Goal: Complete application form

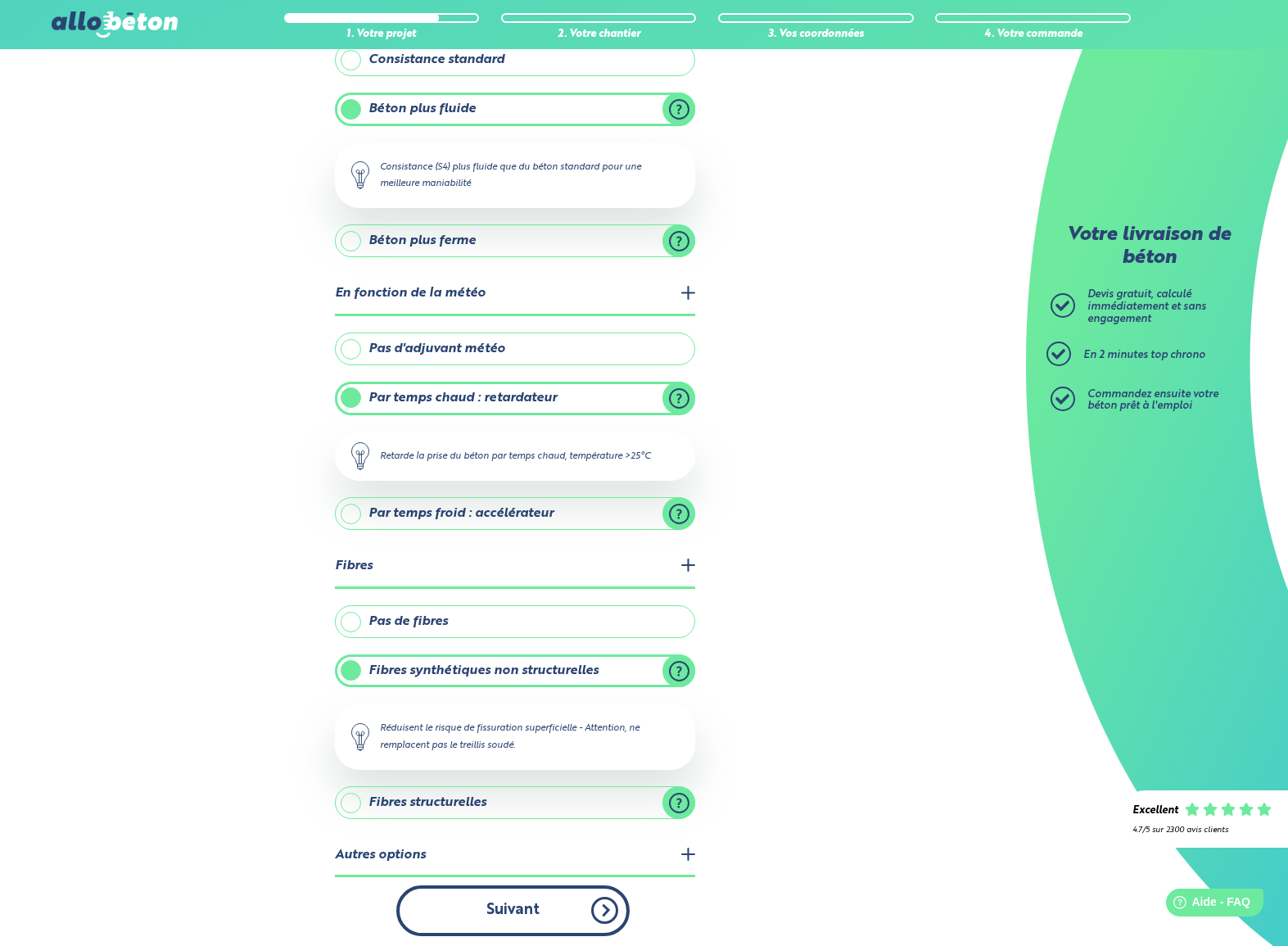
click at [565, 903] on button "Suivant" at bounding box center [513, 910] width 233 height 50
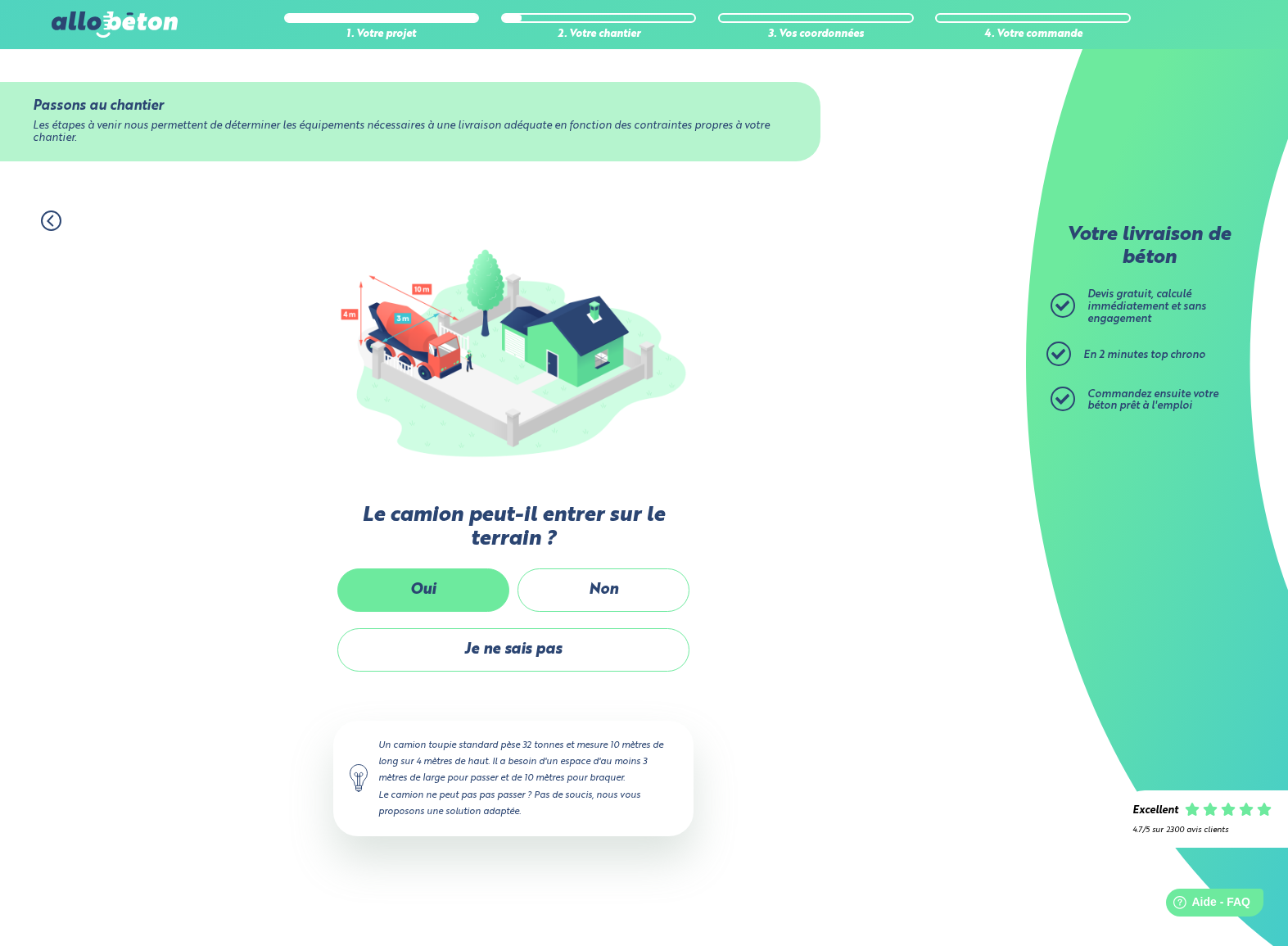
click at [424, 595] on label "Oui" at bounding box center [423, 590] width 172 height 43
click at [0, 0] on input "Oui" at bounding box center [0, 0] width 0 height 0
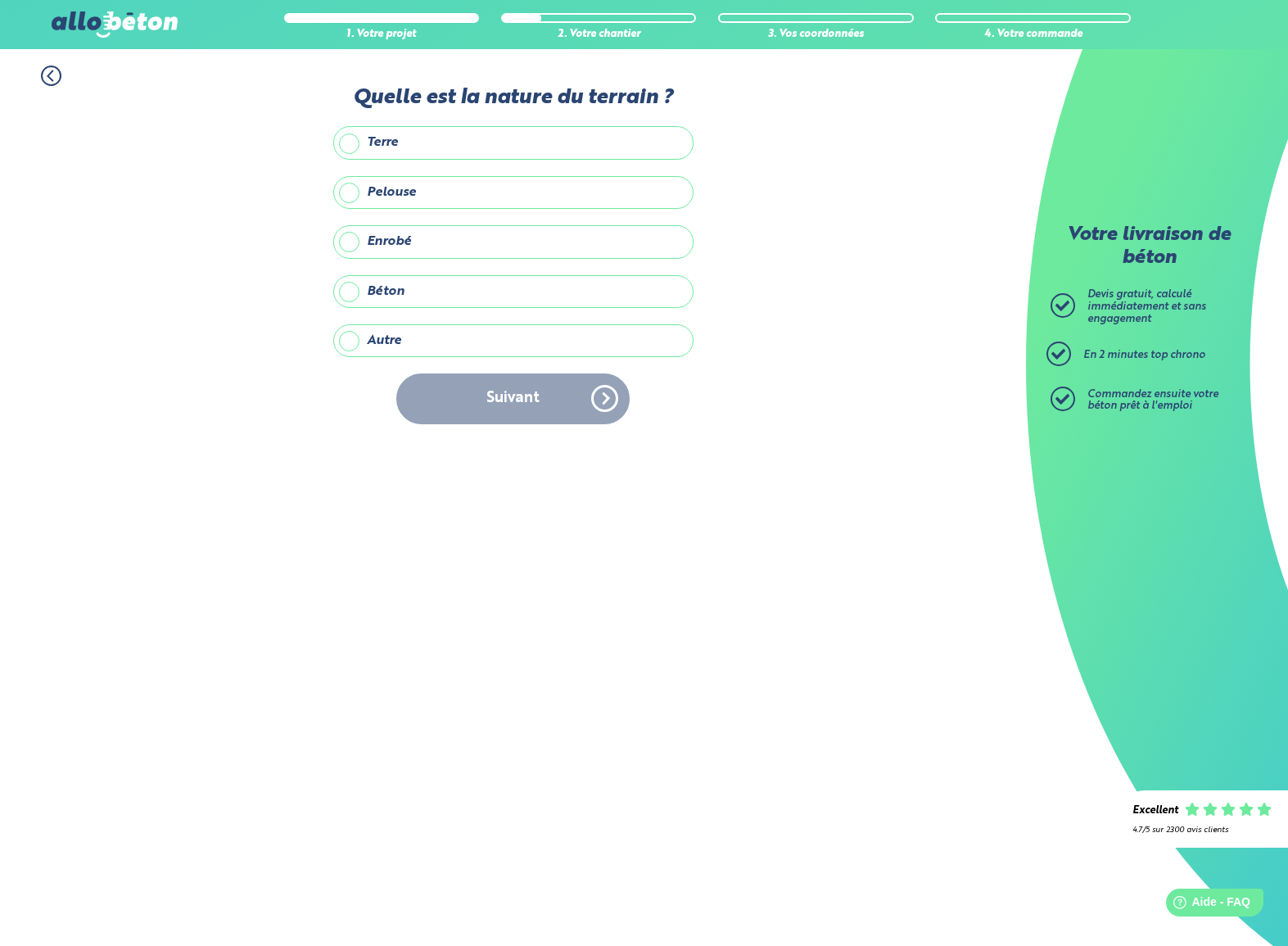
click at [532, 188] on label "Pelouse" at bounding box center [513, 192] width 360 height 33
click at [0, 0] on input "Pelouse" at bounding box center [0, 0] width 0 height 0
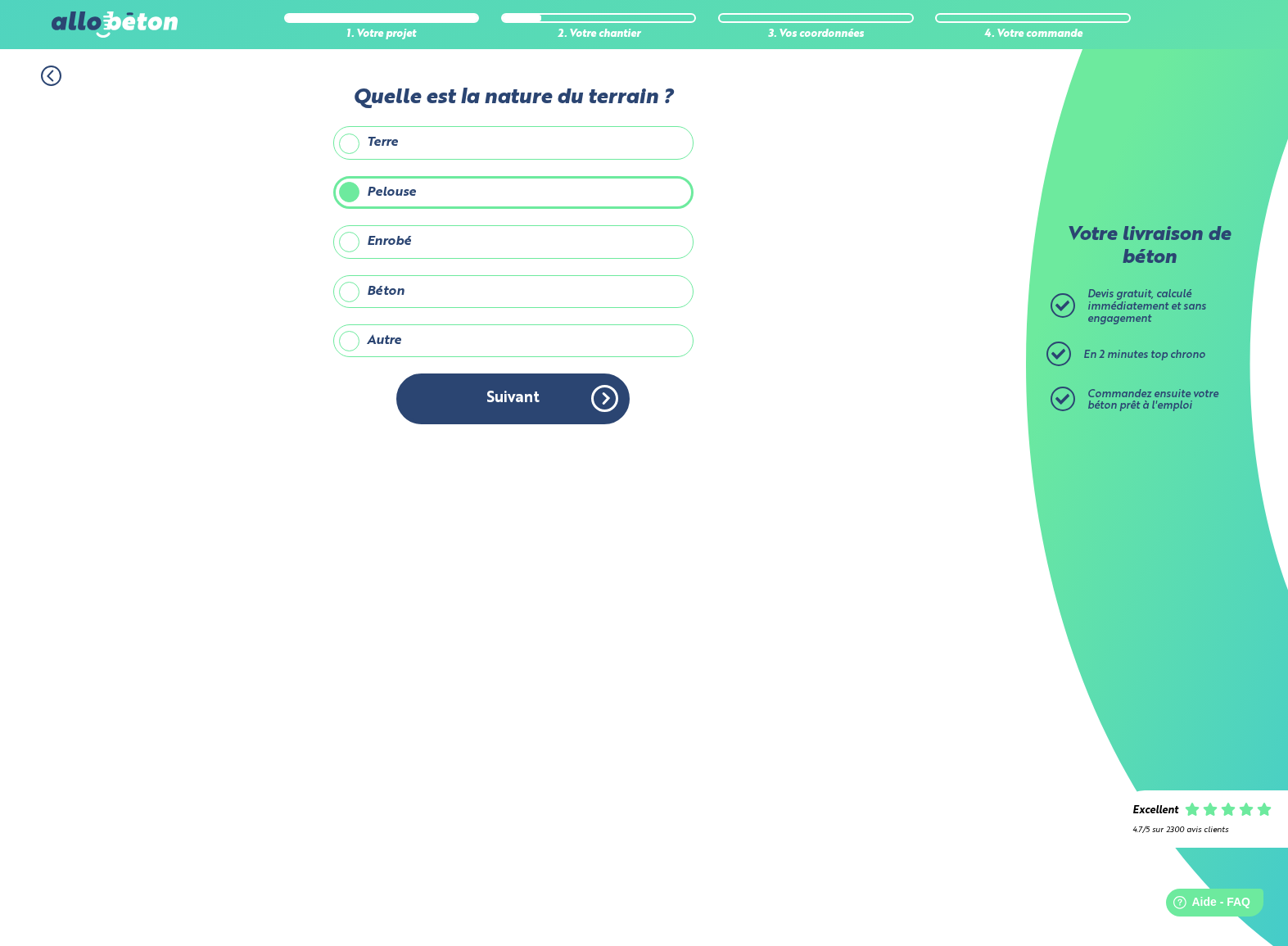
click at [583, 390] on button "Suivant" at bounding box center [513, 398] width 233 height 50
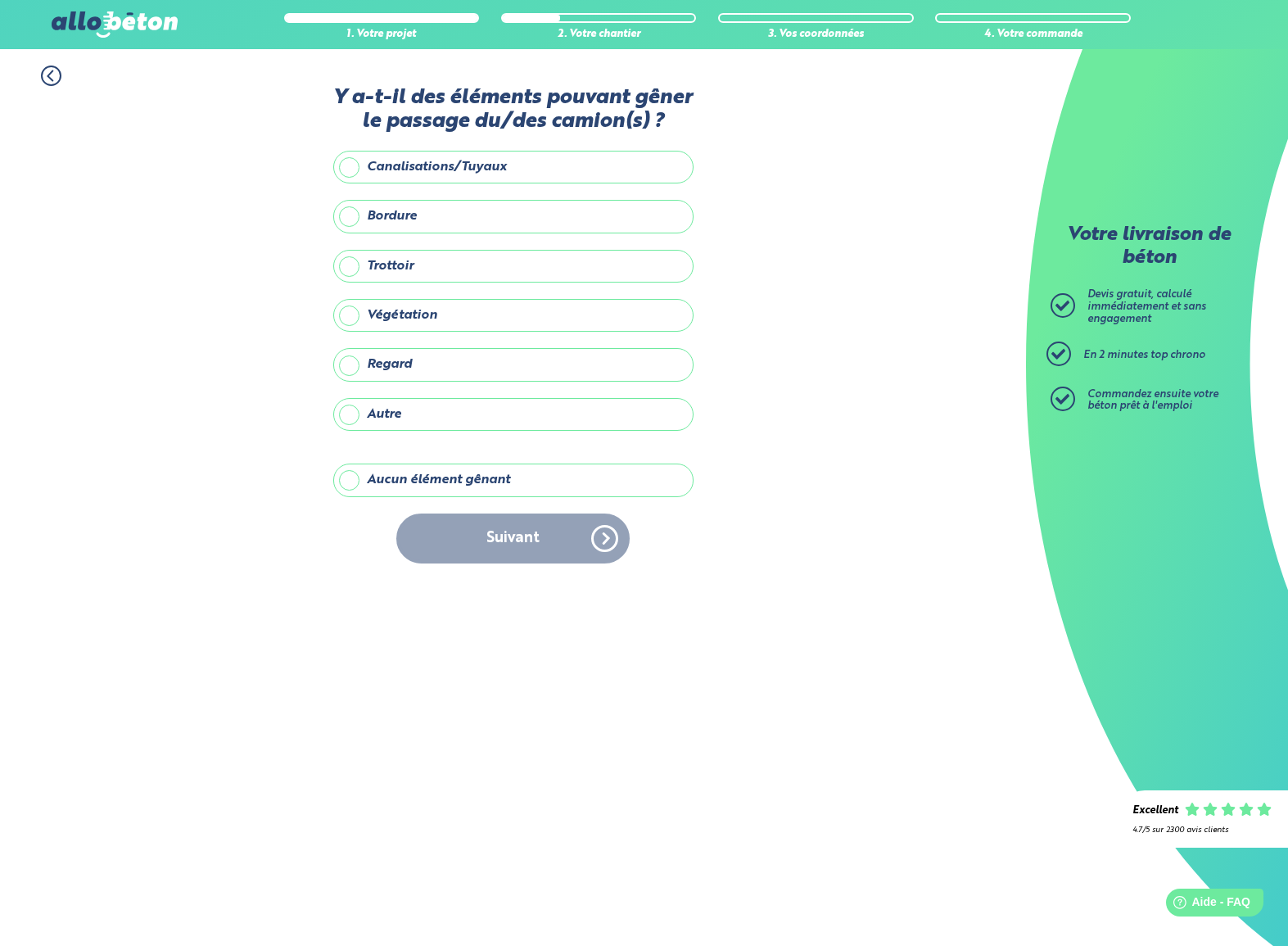
drag, startPoint x: 366, startPoint y: 504, endPoint x: 430, endPoint y: 514, distance: 64.8
click at [371, 496] on label "Aucun élément gênant" at bounding box center [513, 479] width 360 height 33
click at [0, 0] on input "Aucun élément gênant" at bounding box center [0, 0] width 0 height 0
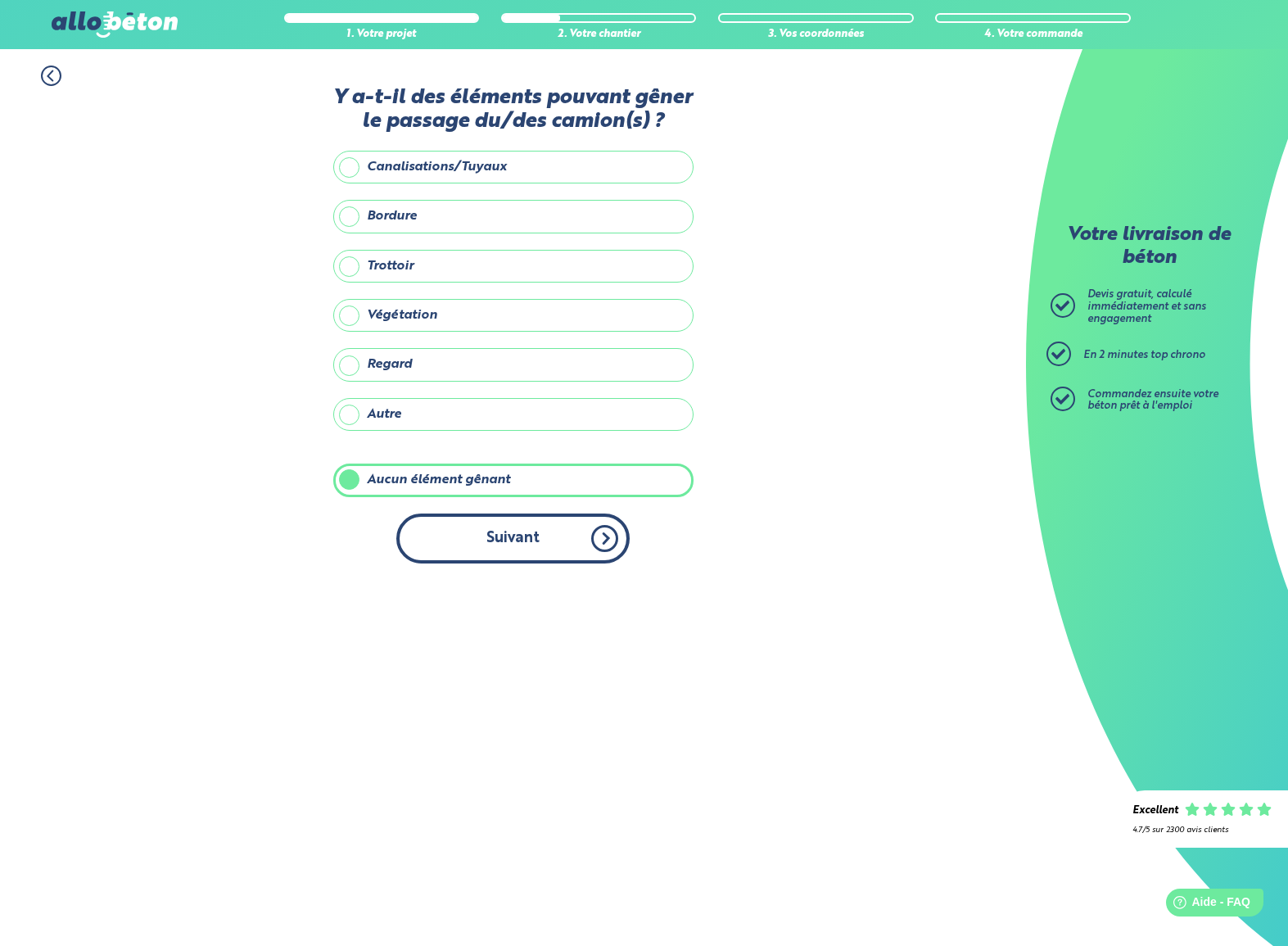
click at [594, 553] on button "Suivant" at bounding box center [513, 539] width 233 height 50
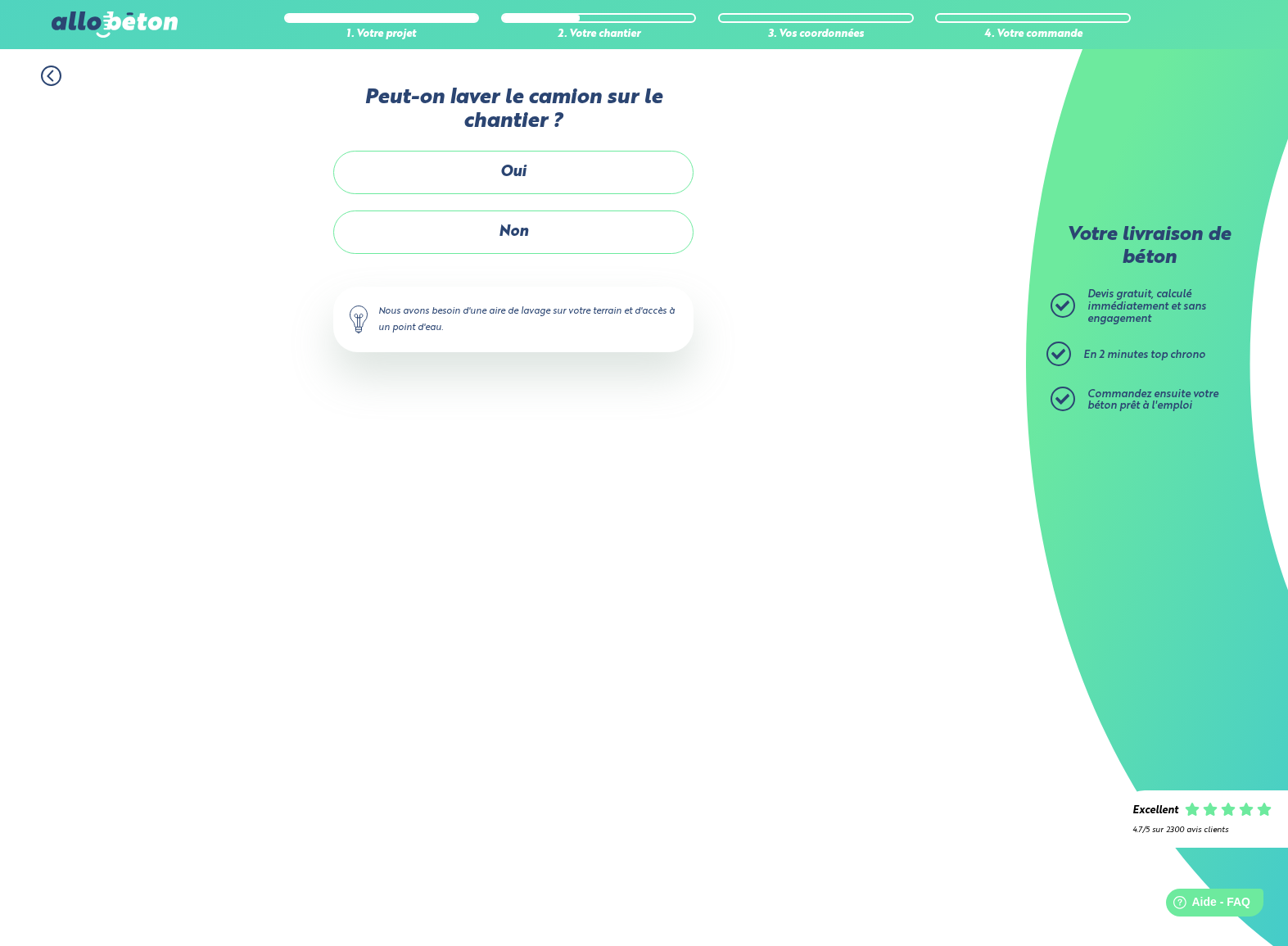
drag, startPoint x: 557, startPoint y: 235, endPoint x: 679, endPoint y: 293, distance: 135.1
click at [558, 235] on label "Non" at bounding box center [513, 233] width 360 height 43
click at [0, 0] on input "Non" at bounding box center [0, 0] width 0 height 0
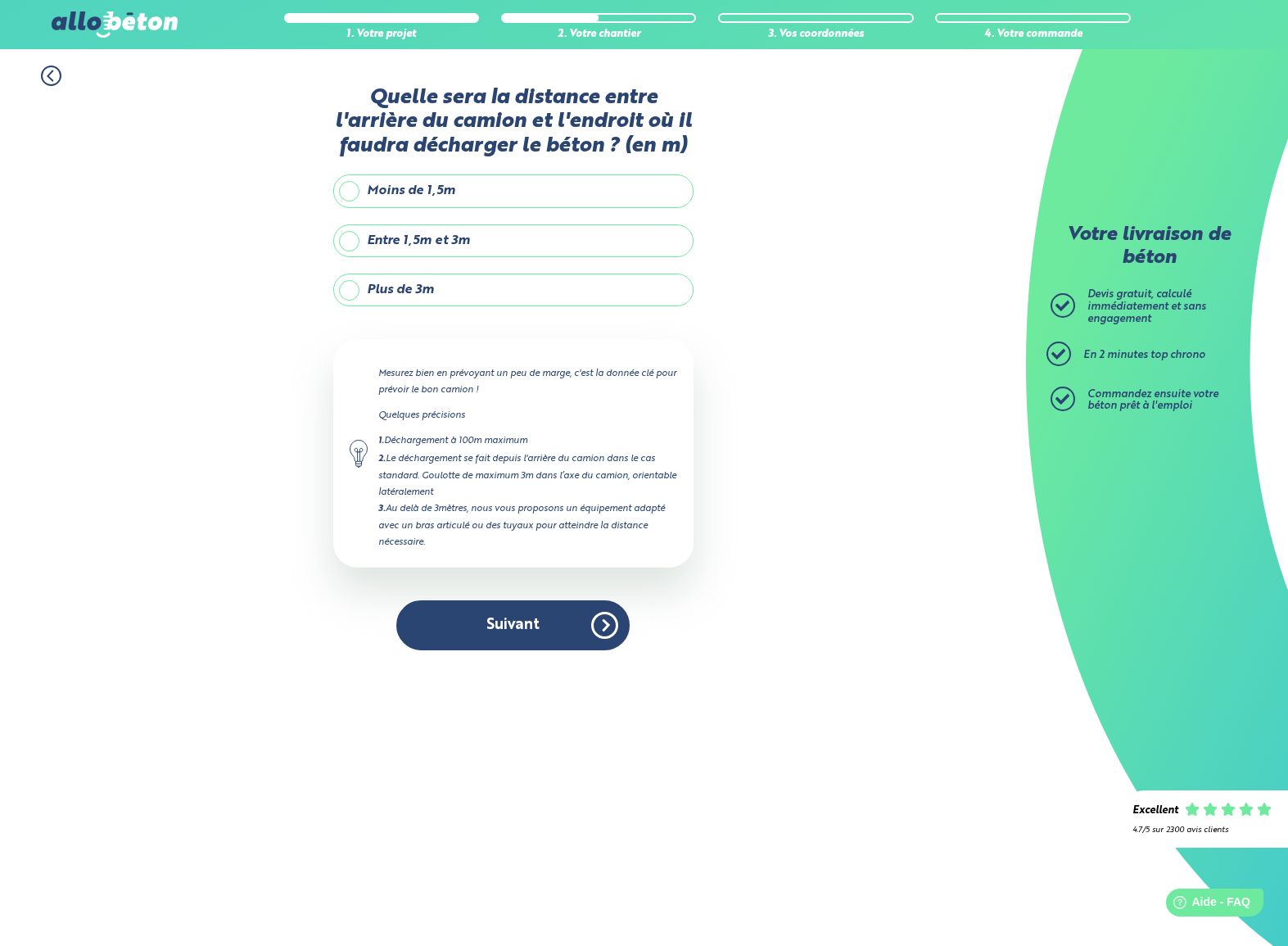
click at [470, 257] on label "Entre 1,5m et 3m" at bounding box center [513, 240] width 360 height 33
click at [0, 0] on input "Entre 1,5m et 3m" at bounding box center [0, 0] width 0 height 0
click at [616, 643] on button "Suivant" at bounding box center [513, 626] width 233 height 50
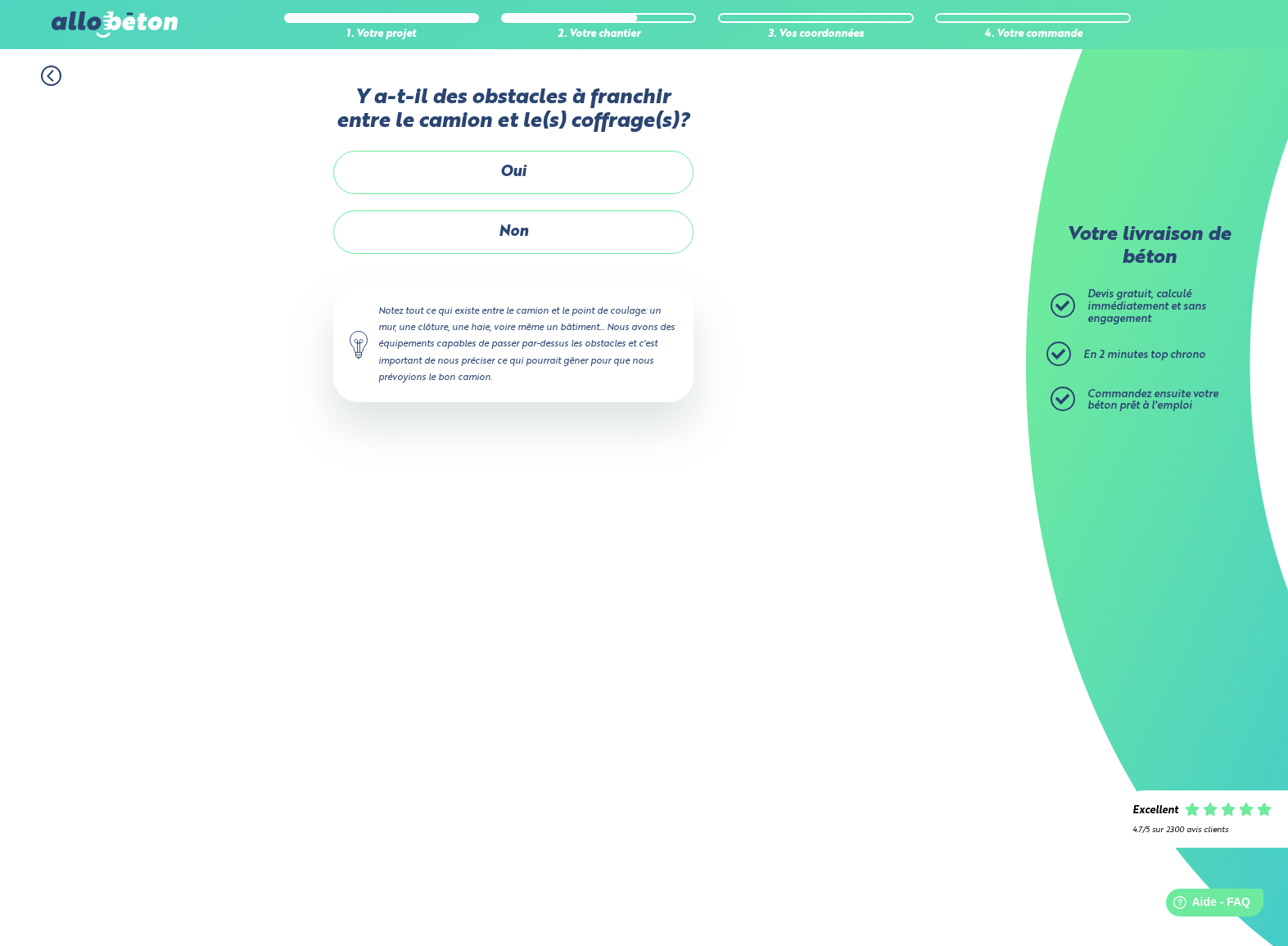
drag, startPoint x: 517, startPoint y: 259, endPoint x: 685, endPoint y: 345, distance: 188.7
click at [517, 253] on label "Non" at bounding box center [513, 233] width 360 height 43
click at [0, 0] on input "Non" at bounding box center [0, 0] width 0 height 0
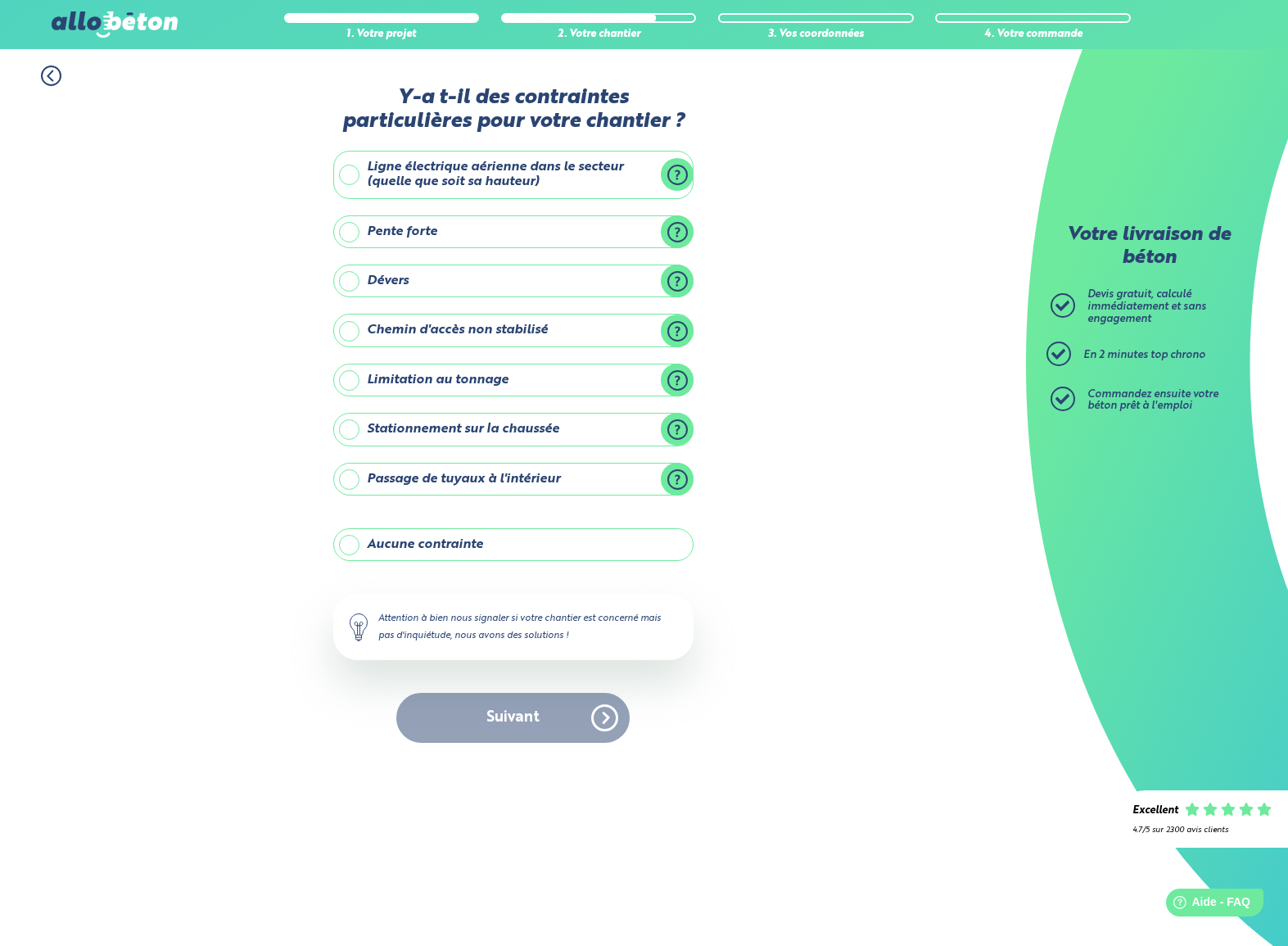
drag, startPoint x: 357, startPoint y: 542, endPoint x: 371, endPoint y: 539, distance: 14.3
click at [357, 542] on label "Aucune contrainte" at bounding box center [513, 544] width 360 height 33
click at [0, 0] on input "Aucune contrainte" at bounding box center [0, 0] width 0 height 0
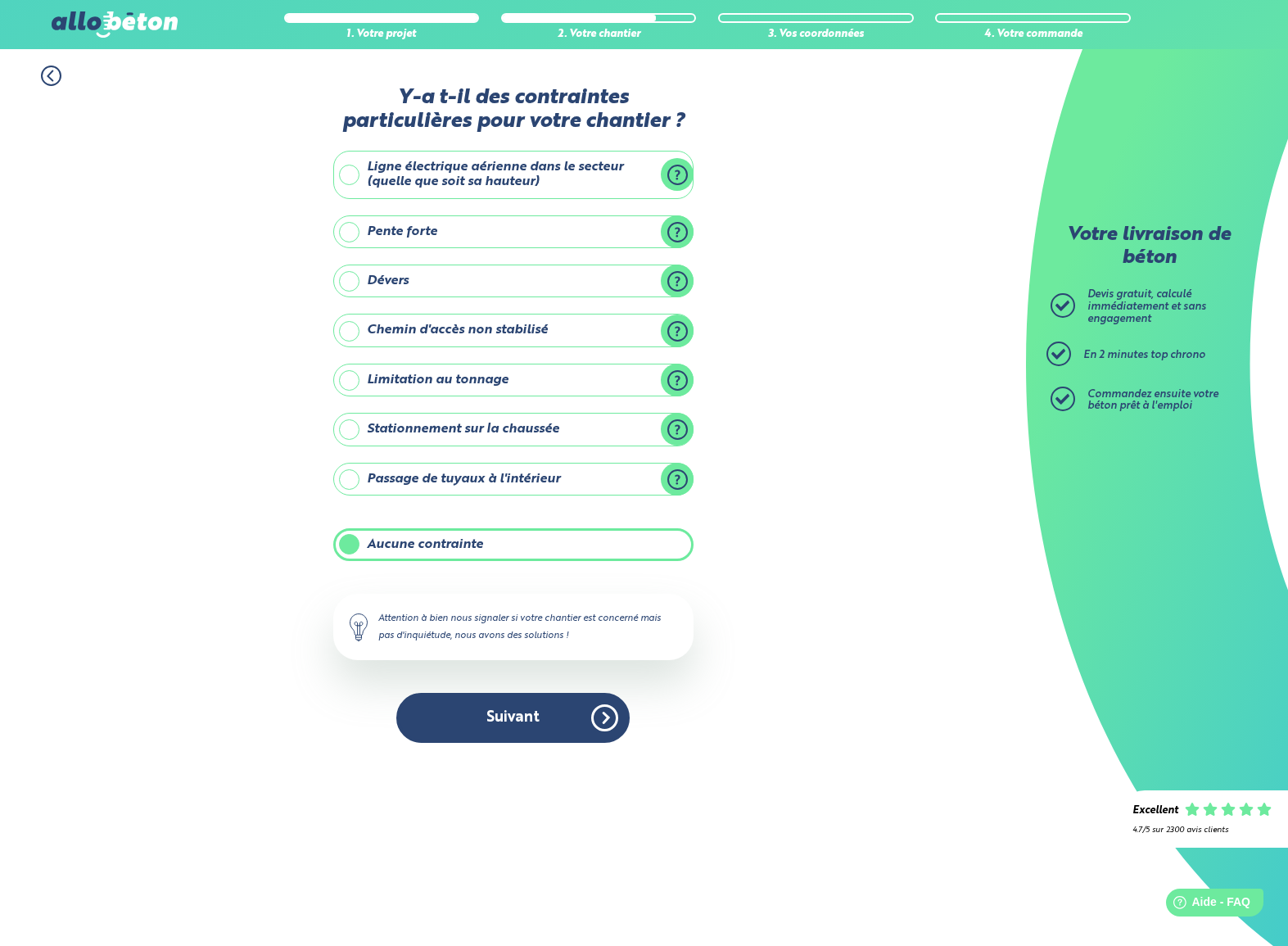
drag, startPoint x: 523, startPoint y: 701, endPoint x: 577, endPoint y: 716, distance: 56.0
click at [529, 702] on button "Suivant" at bounding box center [513, 718] width 233 height 50
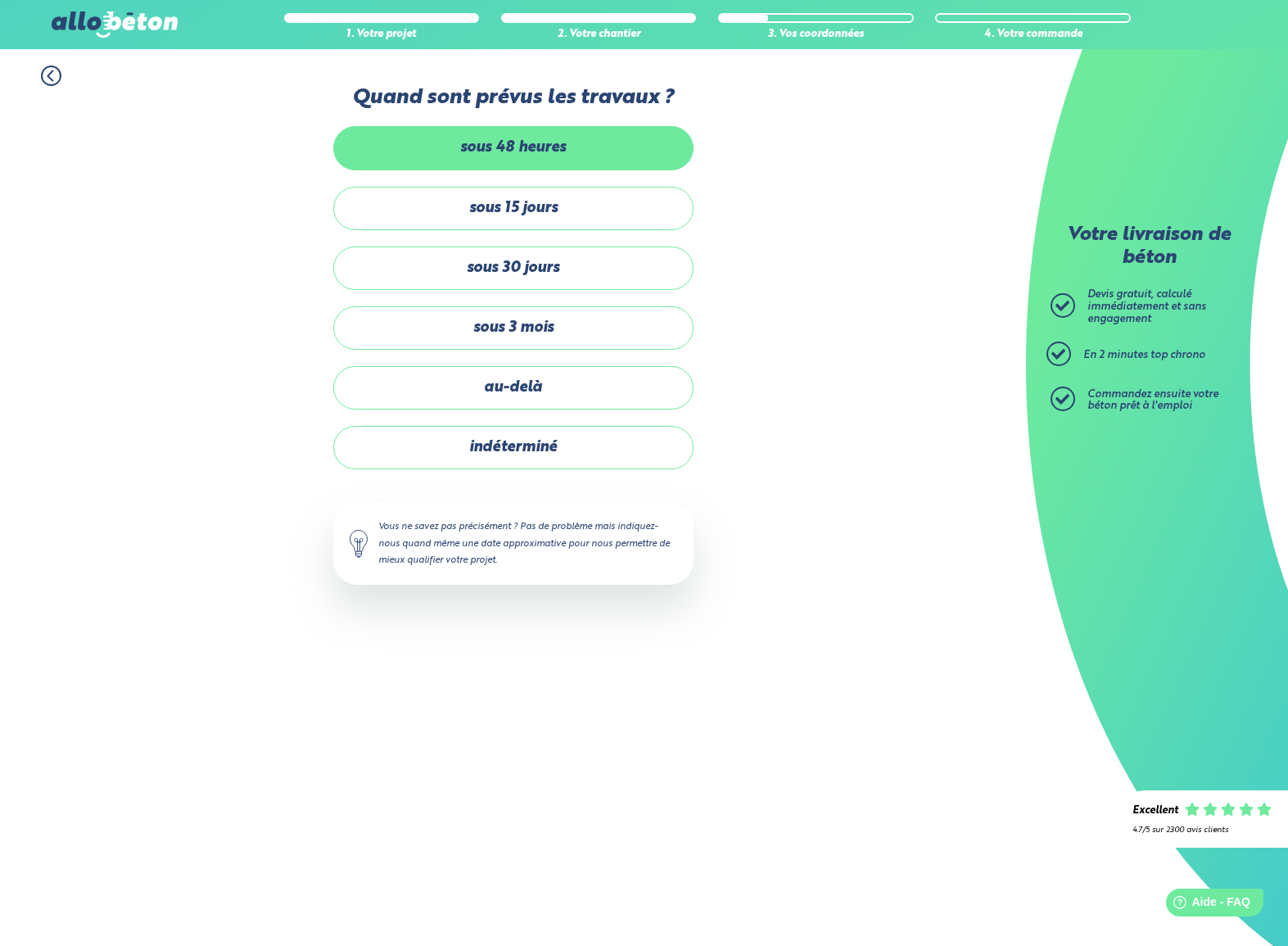
click at [610, 149] on label "sous 48 heures" at bounding box center [513, 148] width 360 height 43
click at [0, 0] on input "sous 48 heures" at bounding box center [0, 0] width 0 height 0
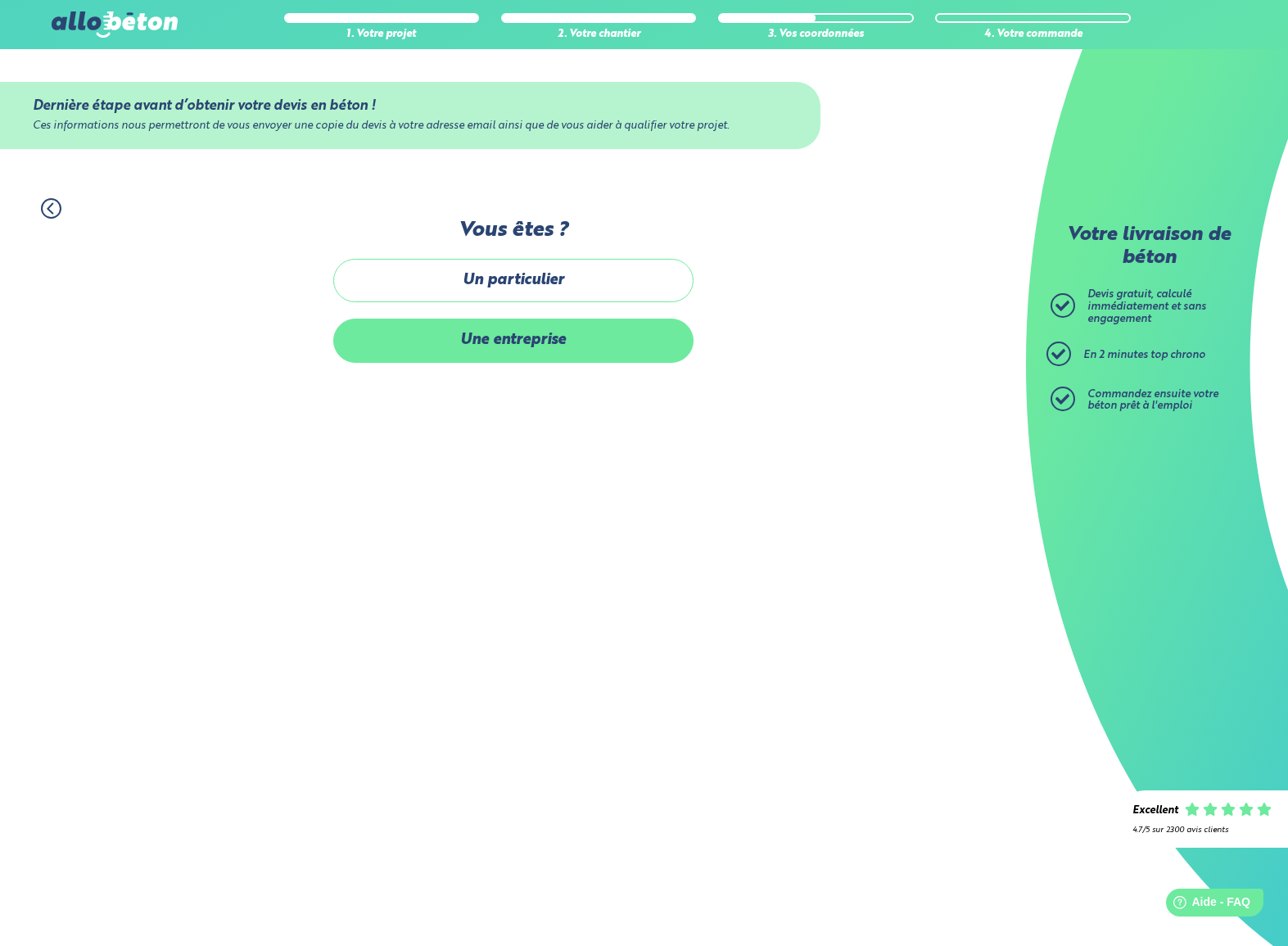
click at [587, 335] on label "Une entreprise" at bounding box center [513, 340] width 360 height 43
click at [0, 0] on input "Une entreprise" at bounding box center [0, 0] width 0 height 0
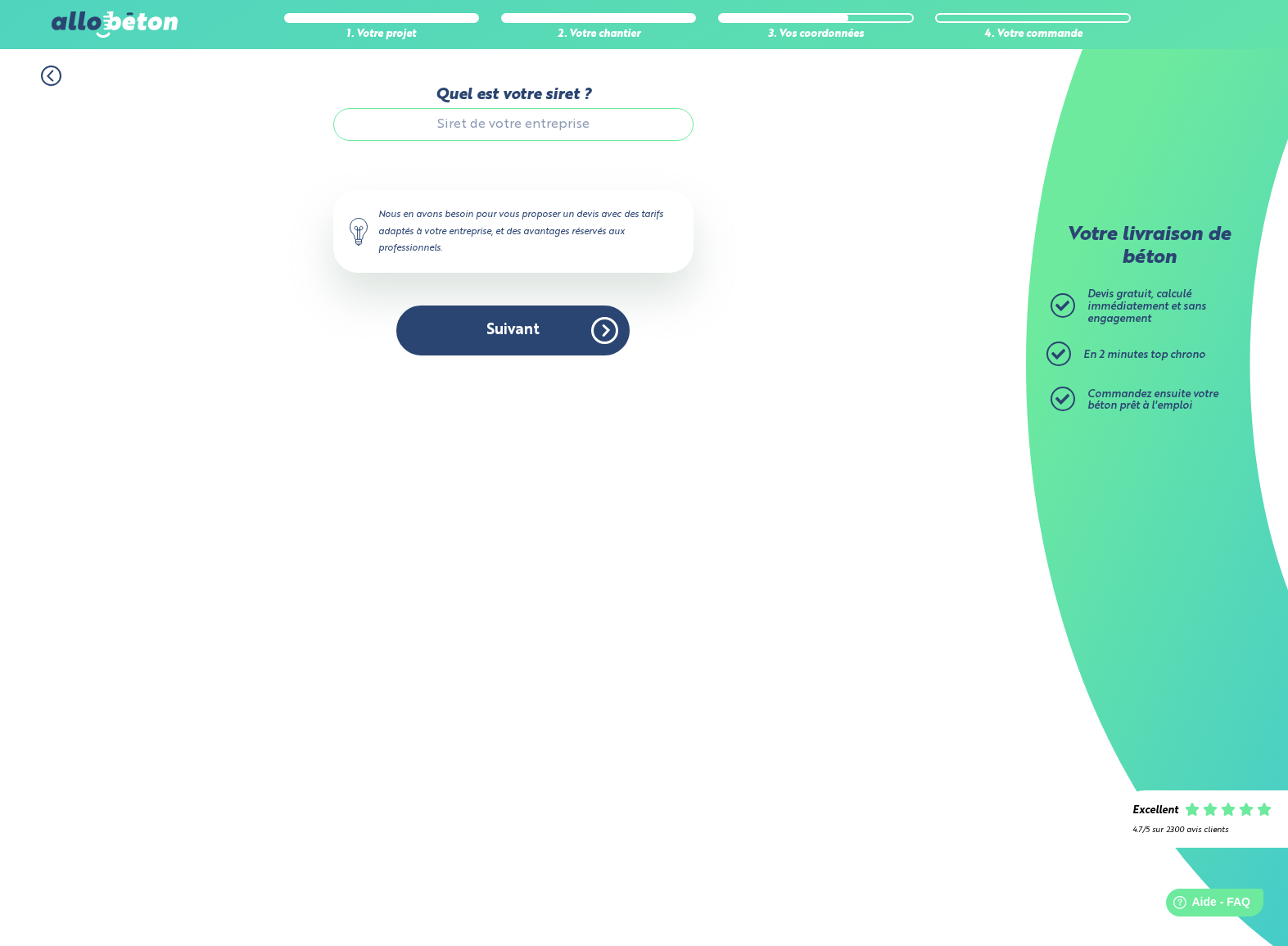
click at [595, 125] on input "Quel est votre siret ?" at bounding box center [513, 124] width 360 height 33
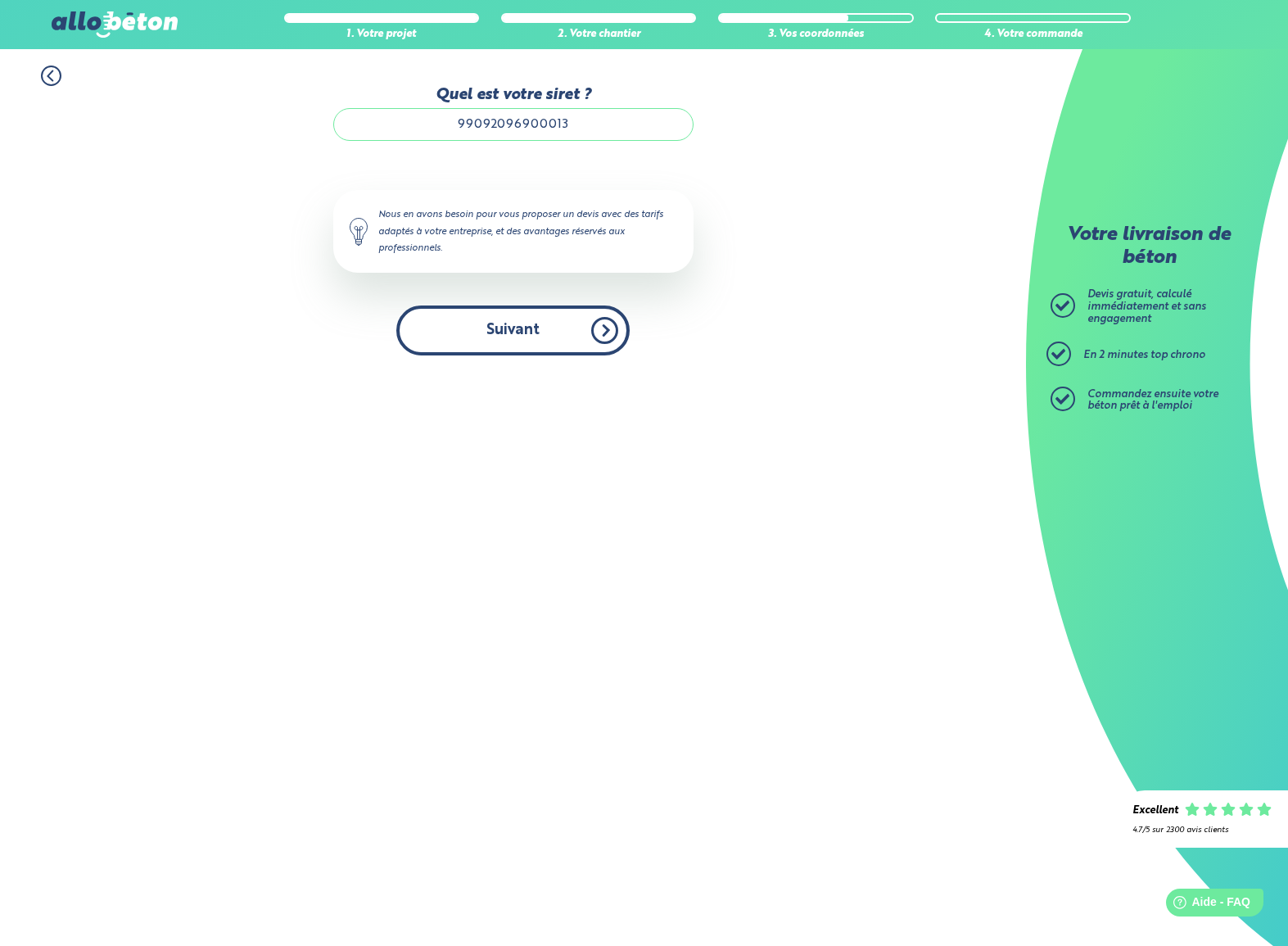
click at [596, 327] on button "Suivant" at bounding box center [513, 330] width 233 height 50
drag, startPoint x: 594, startPoint y: 331, endPoint x: 718, endPoint y: 376, distance: 131.9
click at [597, 331] on button "Suivant" at bounding box center [513, 330] width 233 height 50
click at [580, 125] on input "99092096900013" at bounding box center [513, 124] width 360 height 33
click at [610, 155] on div "Quel est votre siret ? 99092096900013" at bounding box center [513, 121] width 360 height 71
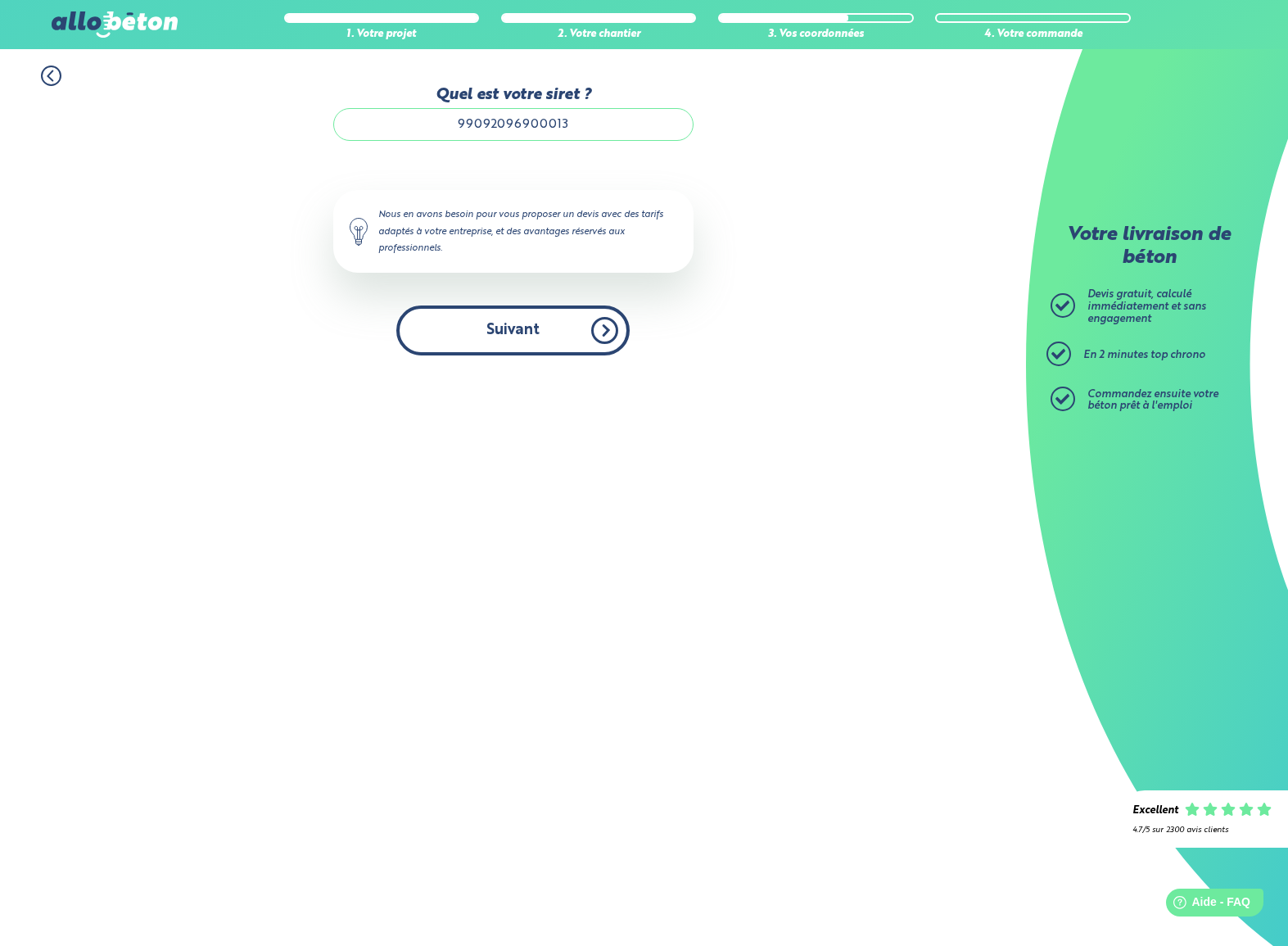
drag, startPoint x: 590, startPoint y: 331, endPoint x: 601, endPoint y: 345, distance: 17.8
click at [590, 332] on button "Suivant" at bounding box center [513, 330] width 233 height 50
click at [491, 330] on button "Suivant" at bounding box center [513, 330] width 233 height 50
click at [493, 331] on button "Suivant" at bounding box center [513, 330] width 233 height 50
click at [494, 332] on button "Suivant" at bounding box center [513, 330] width 233 height 50
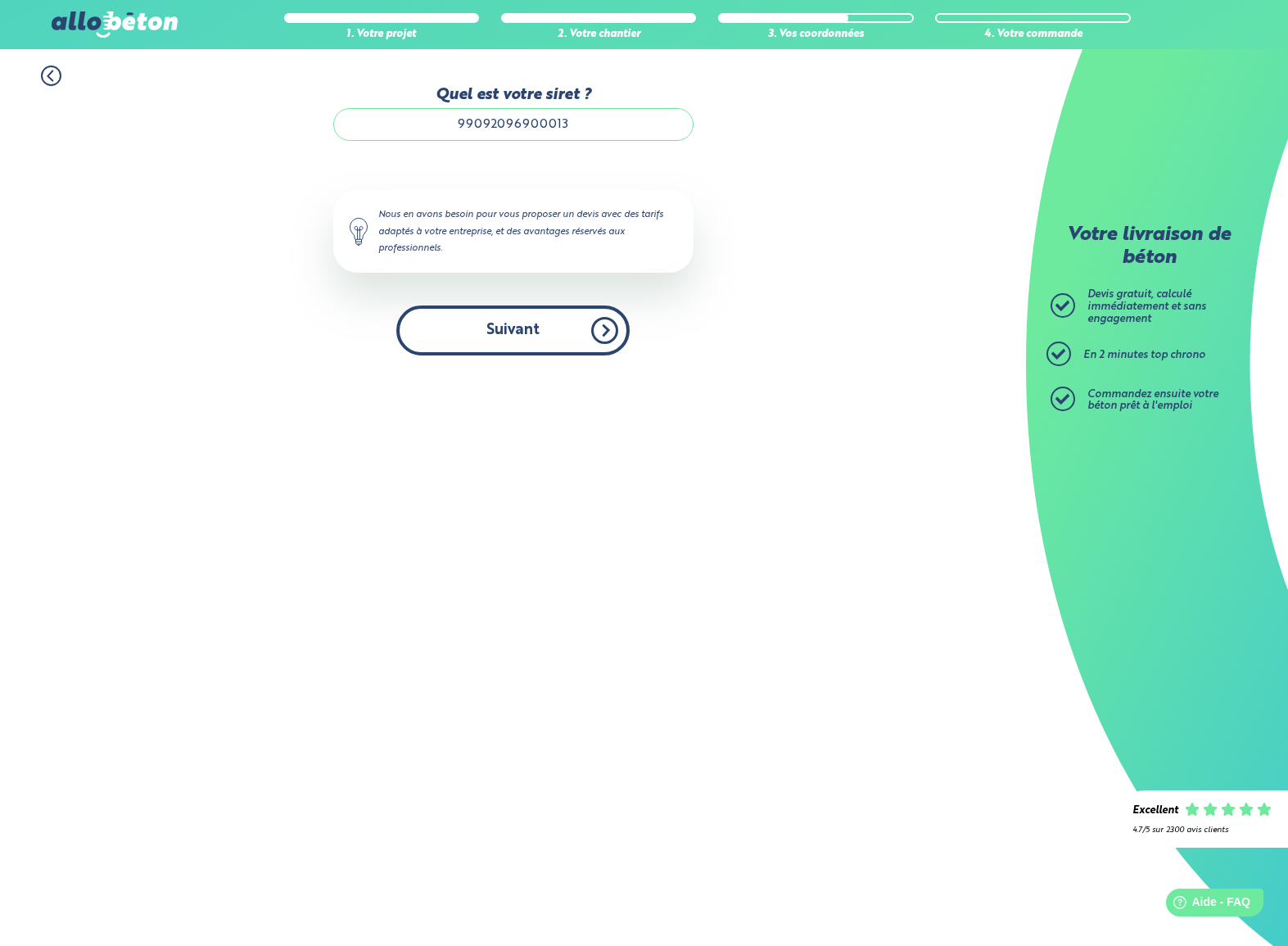
click at [536, 340] on button "Suivant" at bounding box center [513, 330] width 233 height 50
click at [594, 336] on button "Suivant" at bounding box center [513, 330] width 233 height 50
click at [562, 325] on button "Suivant" at bounding box center [513, 330] width 233 height 50
click at [565, 345] on button "Suivant" at bounding box center [513, 330] width 233 height 50
click at [580, 127] on input "99092096900013" at bounding box center [513, 124] width 360 height 33
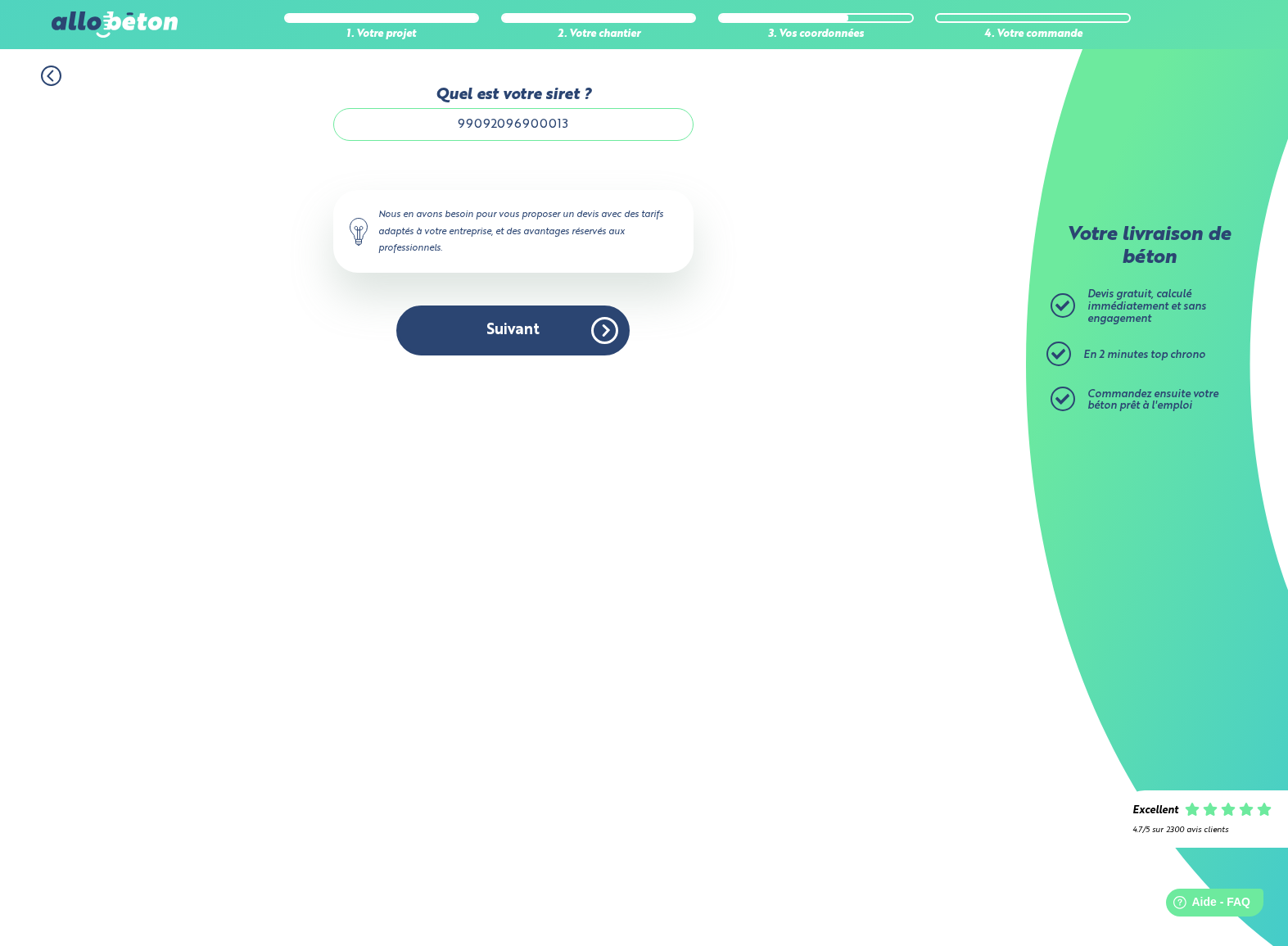
drag, startPoint x: 512, startPoint y: 125, endPoint x: 485, endPoint y: 126, distance: 27.0
click at [453, 126] on input "99092096900013" at bounding box center [513, 124] width 360 height 33
paste input "80946936400016"
click at [534, 342] on button "Suivant" at bounding box center [513, 330] width 233 height 50
click at [594, 336] on button "Suivant" at bounding box center [513, 330] width 233 height 50
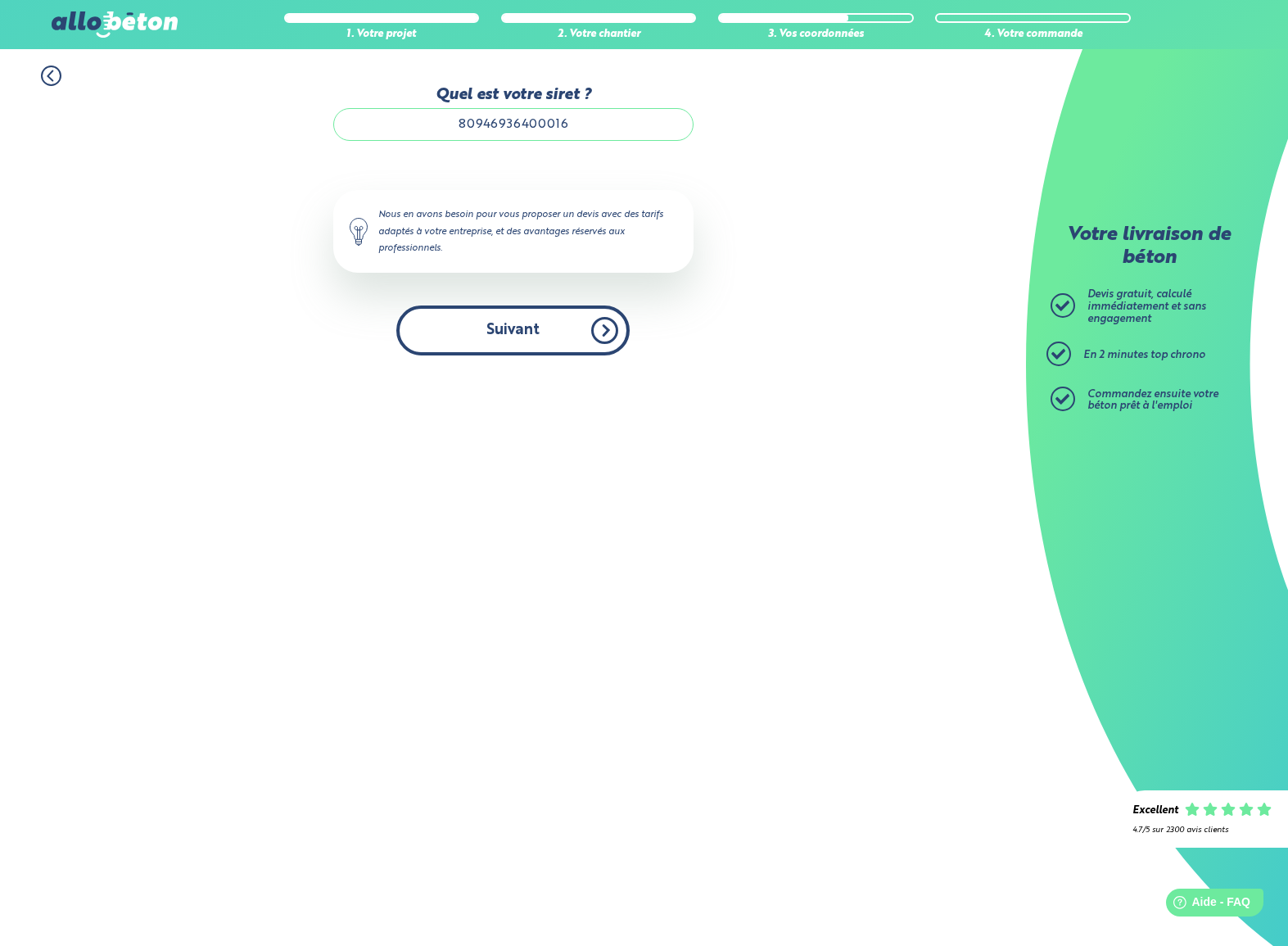
click at [598, 336] on button "Suivant" at bounding box center [513, 330] width 233 height 50
click at [599, 336] on button "Suivant" at bounding box center [513, 330] width 233 height 50
click at [599, 335] on button "Suivant" at bounding box center [513, 330] width 233 height 50
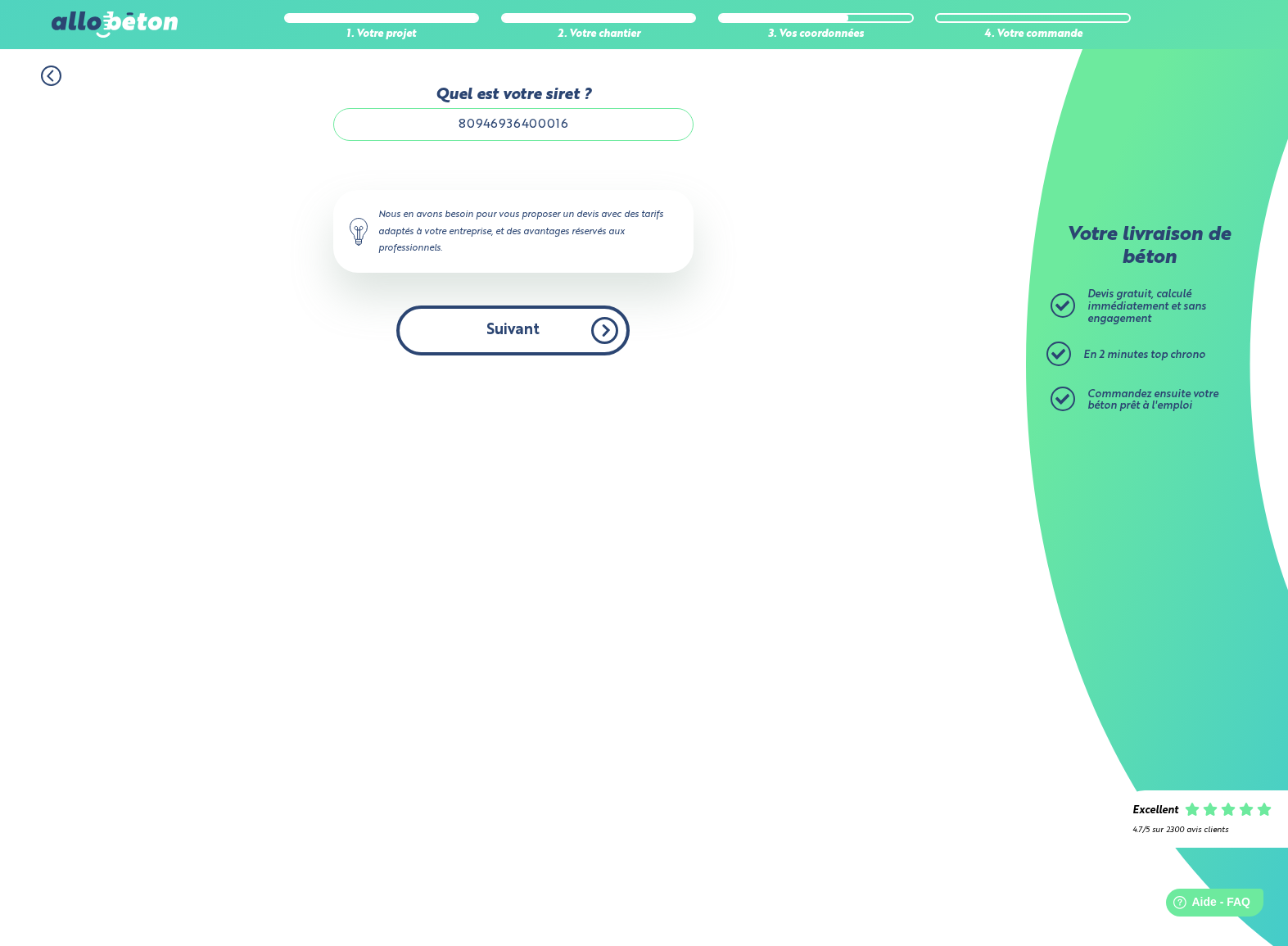
click at [599, 336] on button "Suivant" at bounding box center [513, 330] width 233 height 50
click at [599, 335] on button "Suivant" at bounding box center [513, 330] width 233 height 50
click at [513, 224] on div "Nous en avons besoin pour vous proposer un devis avec des tarifs adaptés à votr…" at bounding box center [513, 231] width 360 height 82
click at [580, 127] on input "80946936400016" at bounding box center [513, 124] width 360 height 33
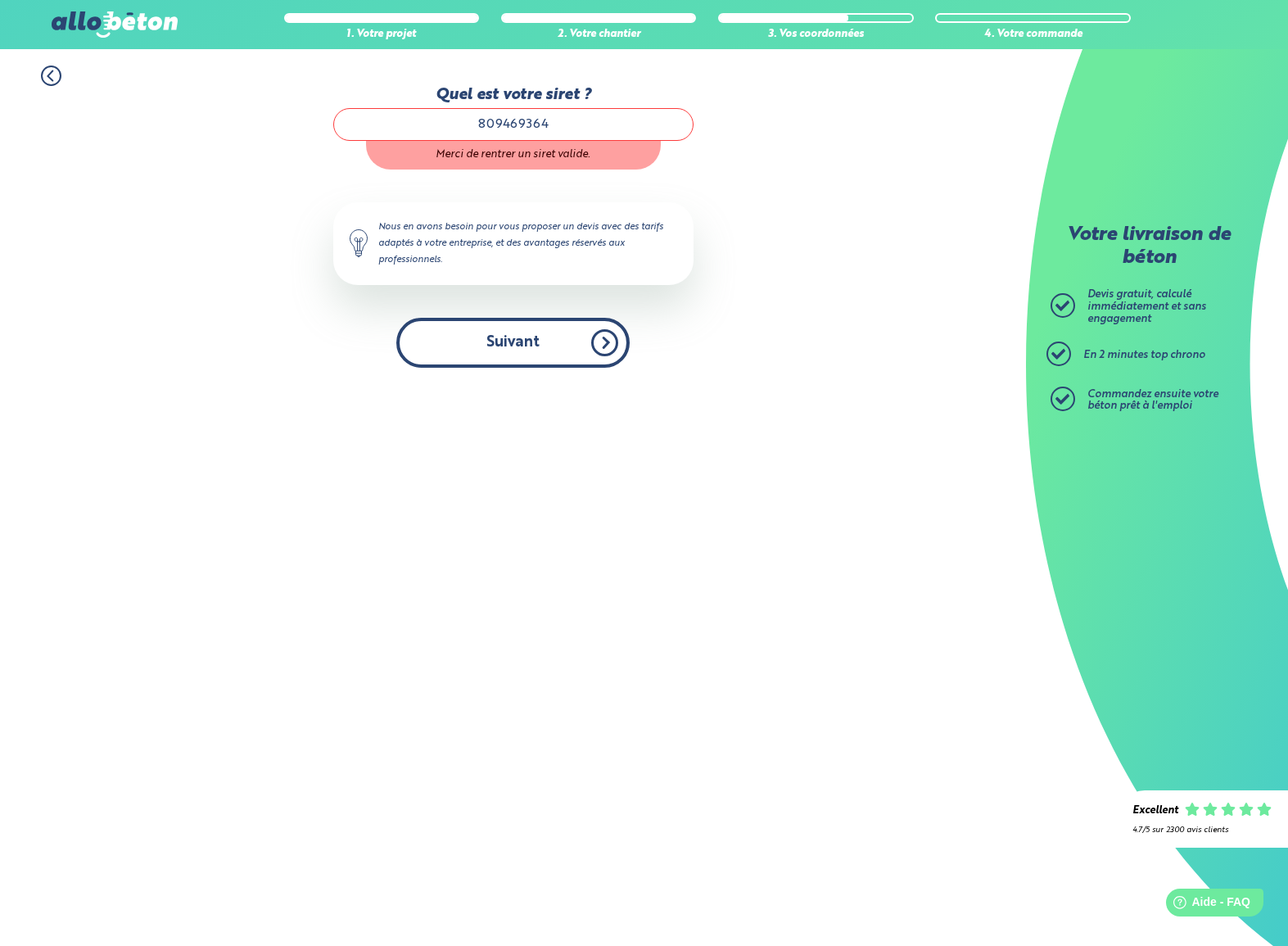
click at [590, 340] on button "Suivant" at bounding box center [513, 343] width 233 height 50
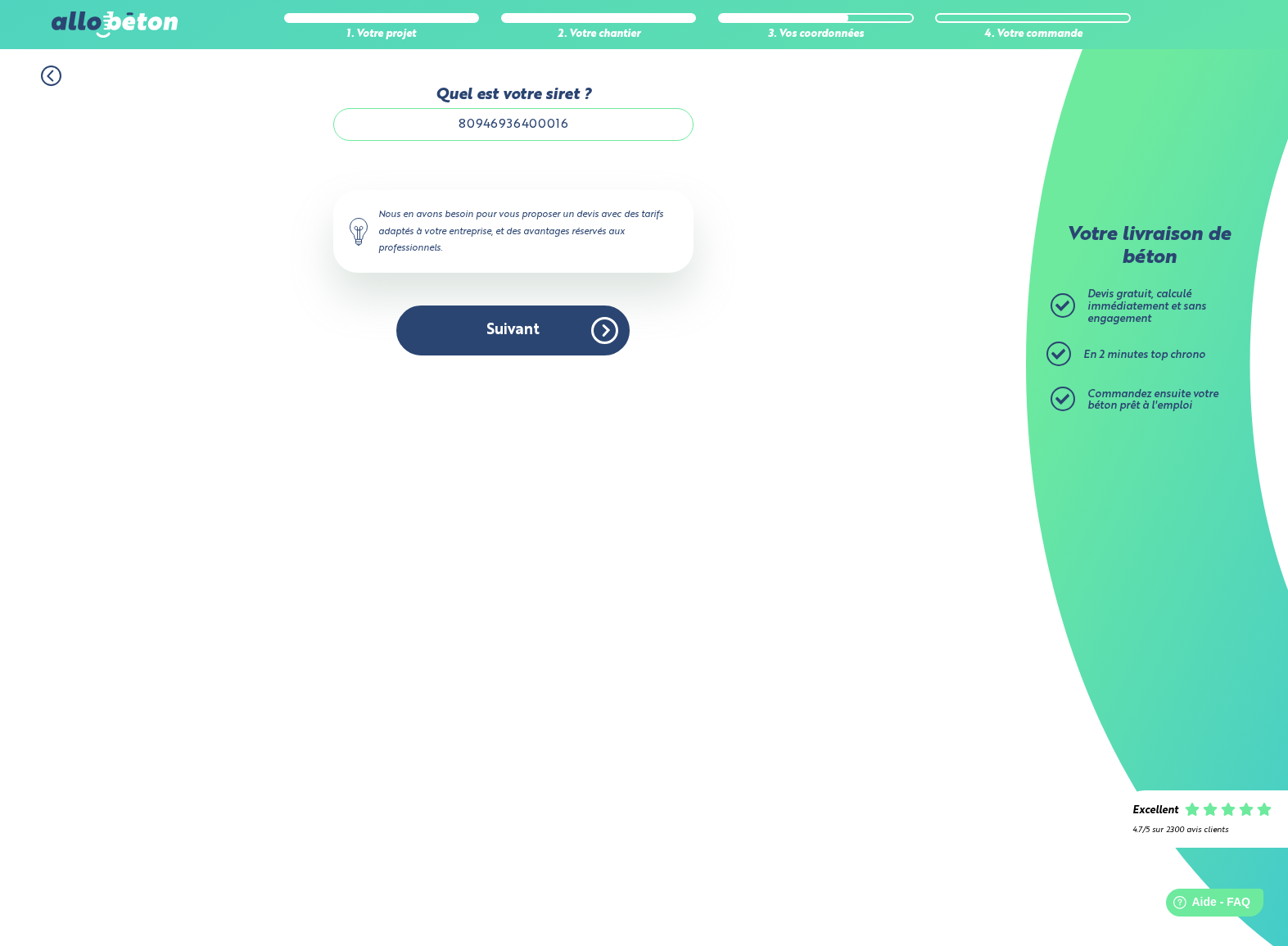
click at [836, 238] on div "1. Votre projet 2. Votre chantier 3. Vos coordonnées 4. Votre commande Quel est…" at bounding box center [513, 211] width 1026 height 323
click at [605, 328] on button "Suivant" at bounding box center [513, 330] width 233 height 50
drag, startPoint x: 519, startPoint y: 314, endPoint x: 521, endPoint y: 327, distance: 13.2
click at [519, 314] on button "Suivant" at bounding box center [513, 330] width 233 height 50
click at [530, 340] on button "Suivant" at bounding box center [513, 330] width 233 height 50
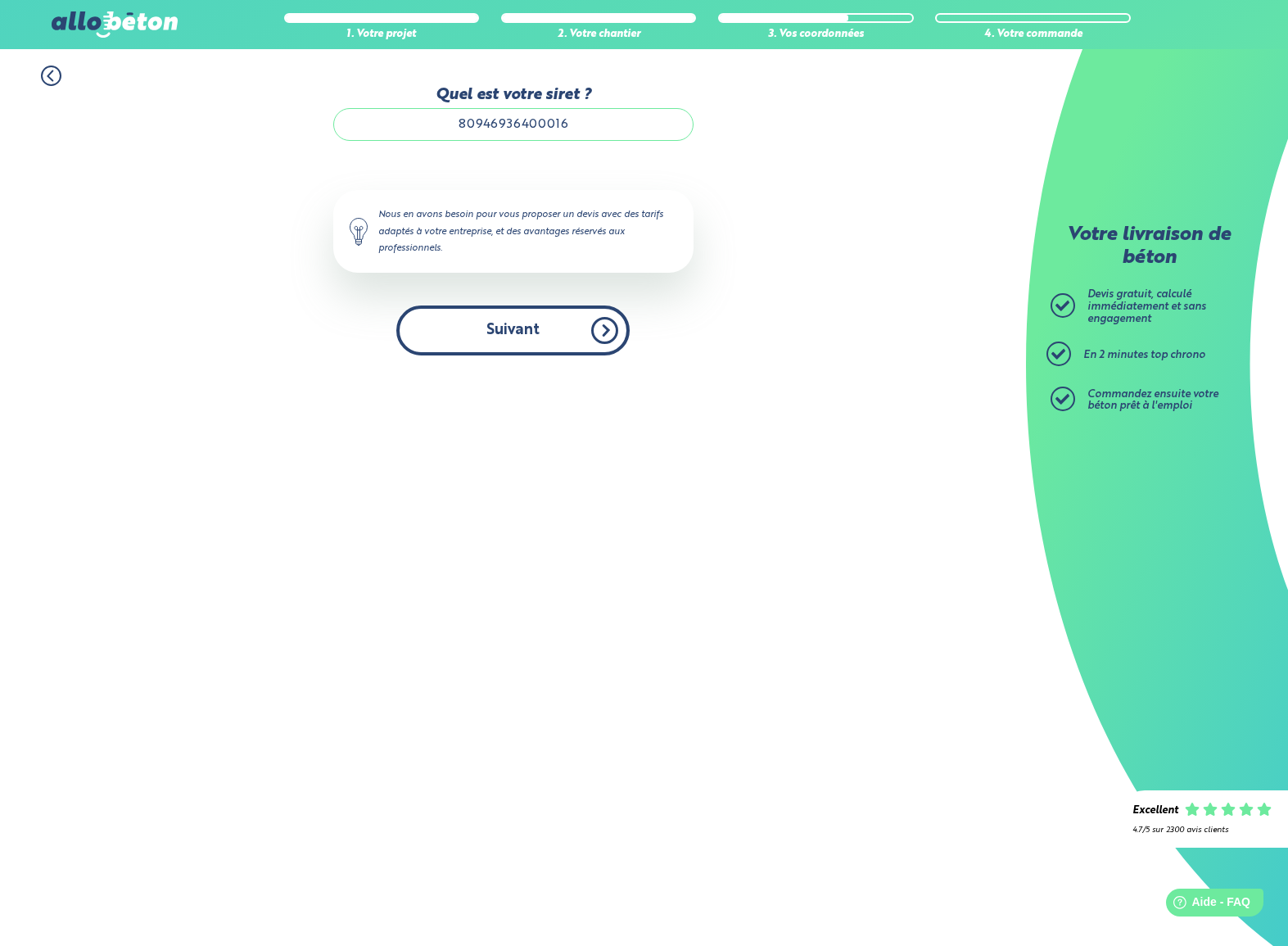
click at [581, 334] on button "Suivant" at bounding box center [513, 330] width 233 height 50
click at [593, 335] on button "Suivant" at bounding box center [513, 330] width 233 height 50
click at [593, 335] on button "Suivant" at bounding box center [513, 330] width 233 height 50
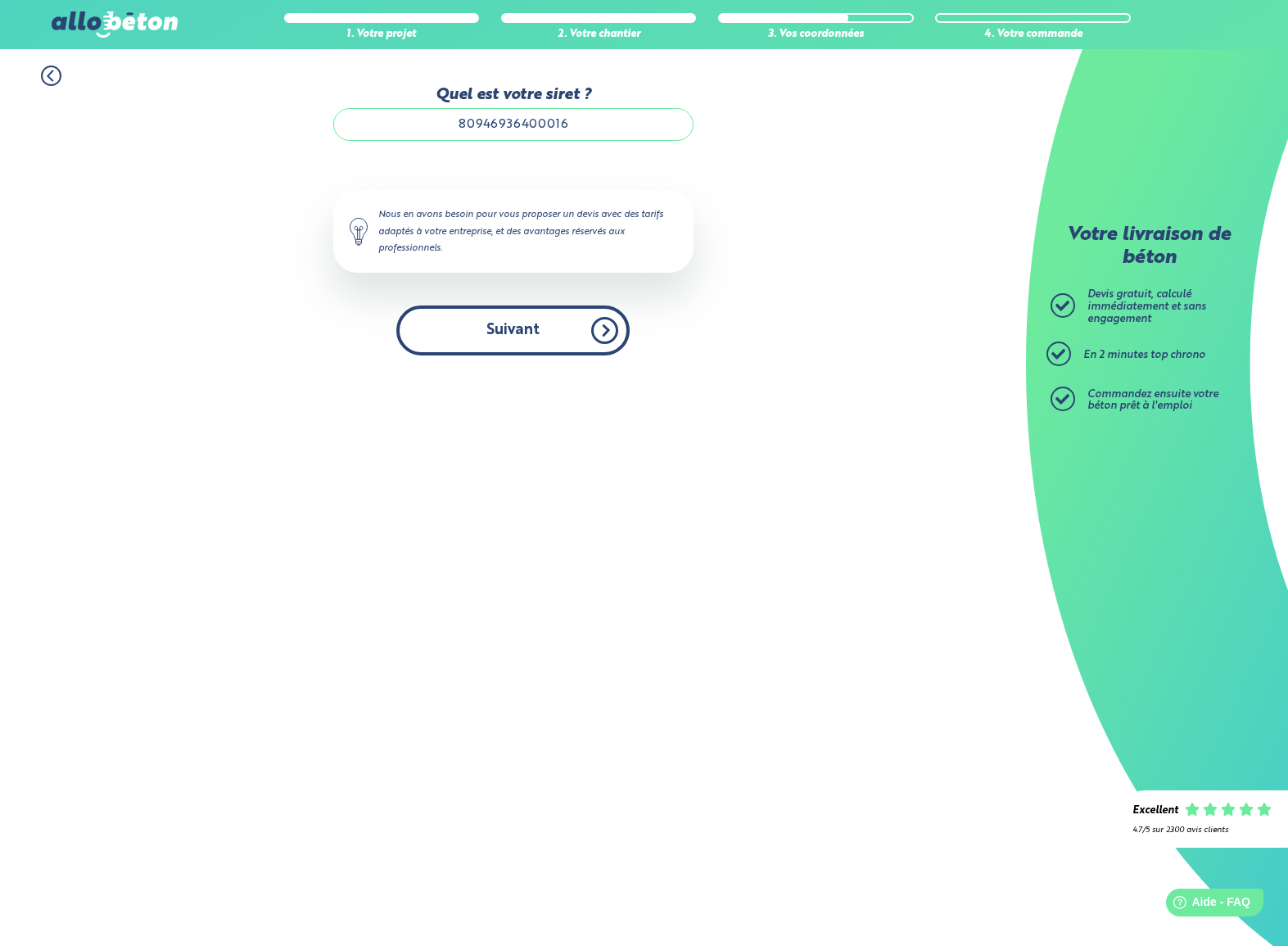
click at [593, 335] on button "Suivant" at bounding box center [513, 330] width 233 height 50
click at [592, 336] on button "Suivant" at bounding box center [513, 330] width 233 height 50
click at [591, 337] on button "Suivant" at bounding box center [513, 330] width 233 height 50
click at [592, 337] on button "Suivant" at bounding box center [513, 330] width 233 height 50
click at [591, 337] on button "Suivant" at bounding box center [513, 330] width 233 height 50
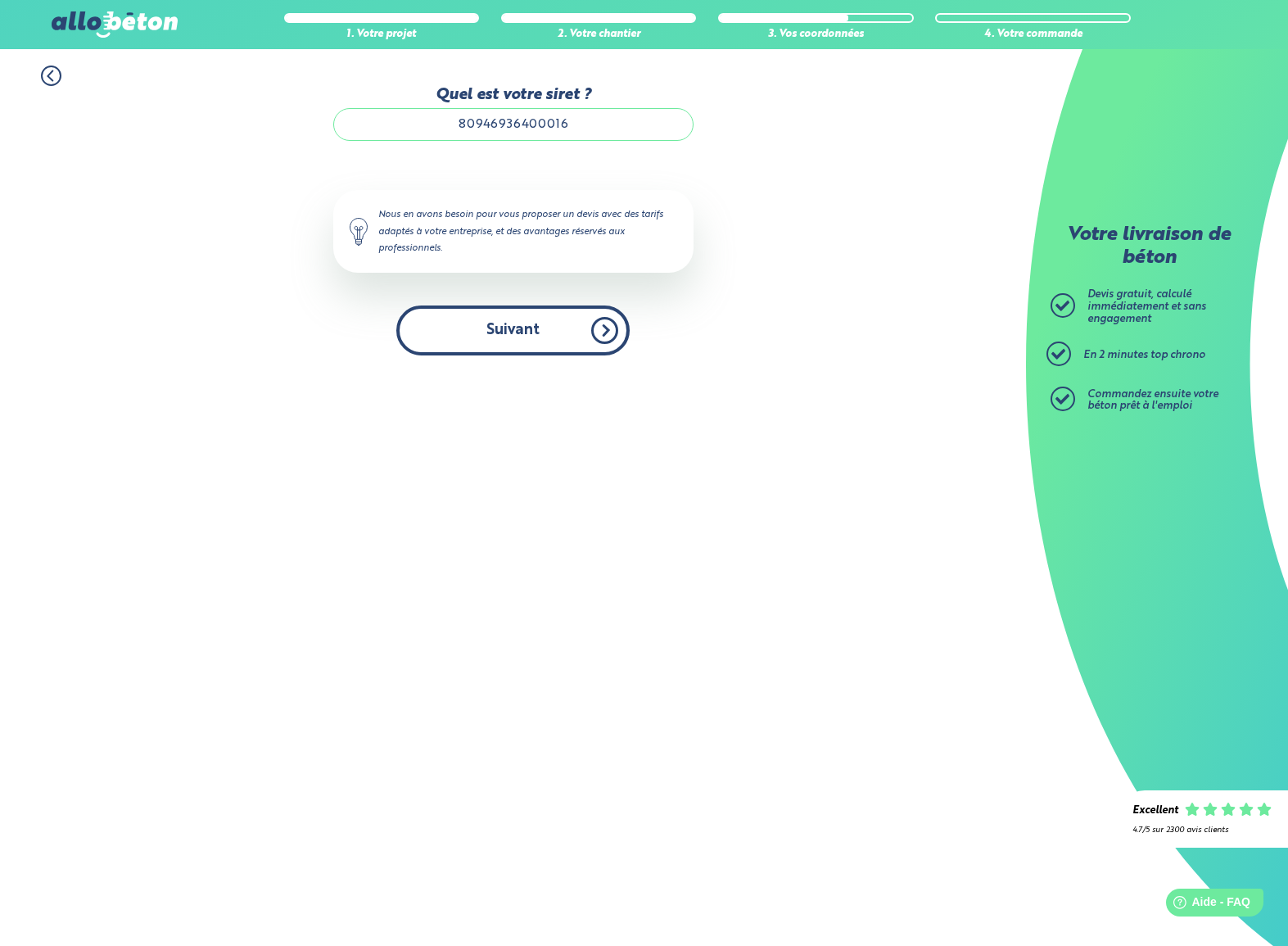
click at [592, 337] on button "Suivant" at bounding box center [513, 330] width 233 height 50
click at [591, 337] on button "Suivant" at bounding box center [513, 330] width 233 height 50
click at [591, 338] on button "Suivant" at bounding box center [513, 330] width 233 height 50
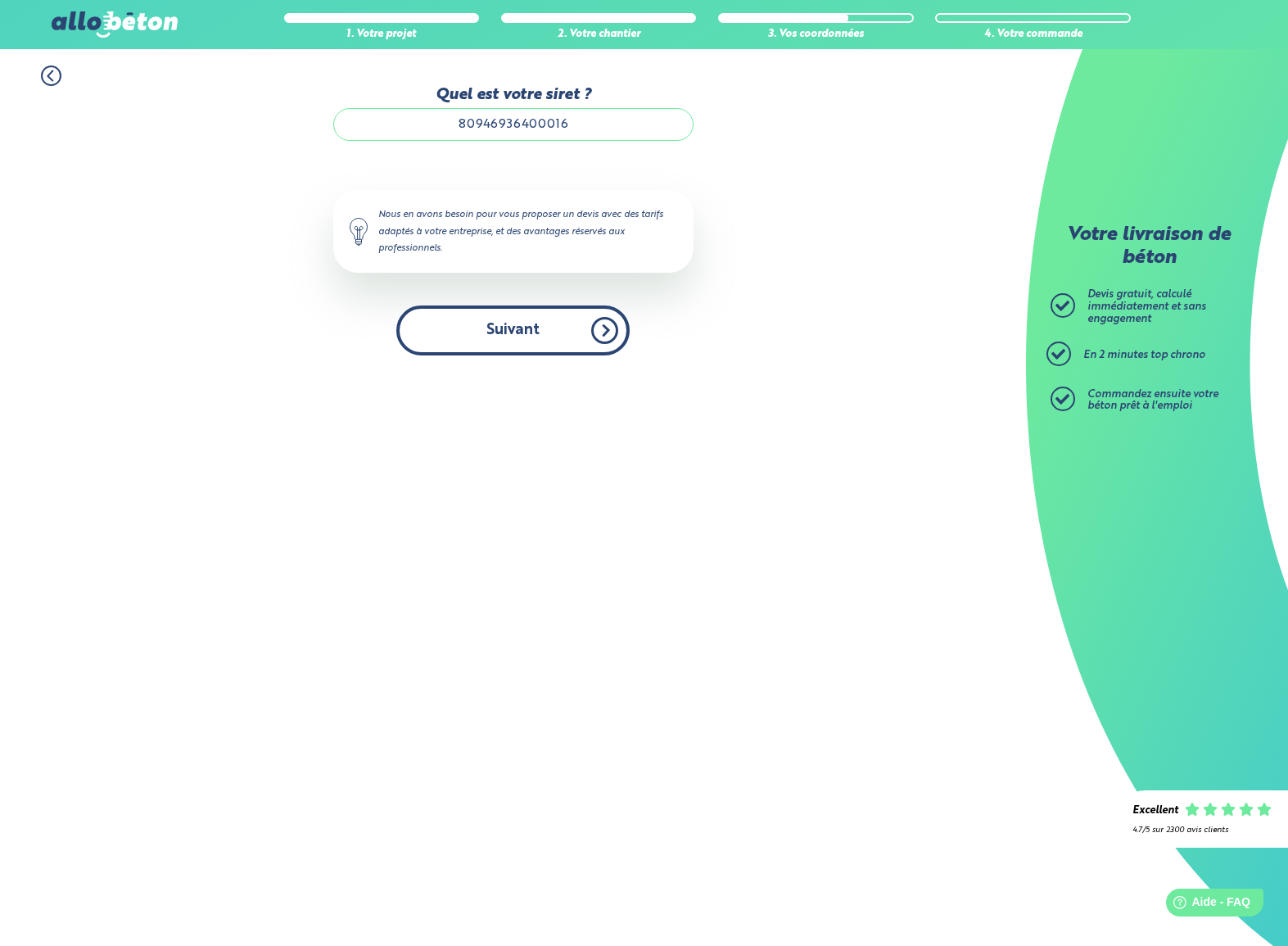
click at [579, 351] on button "Suivant" at bounding box center [513, 330] width 233 height 50
click at [485, 125] on input "80946936400016" at bounding box center [513, 124] width 360 height 33
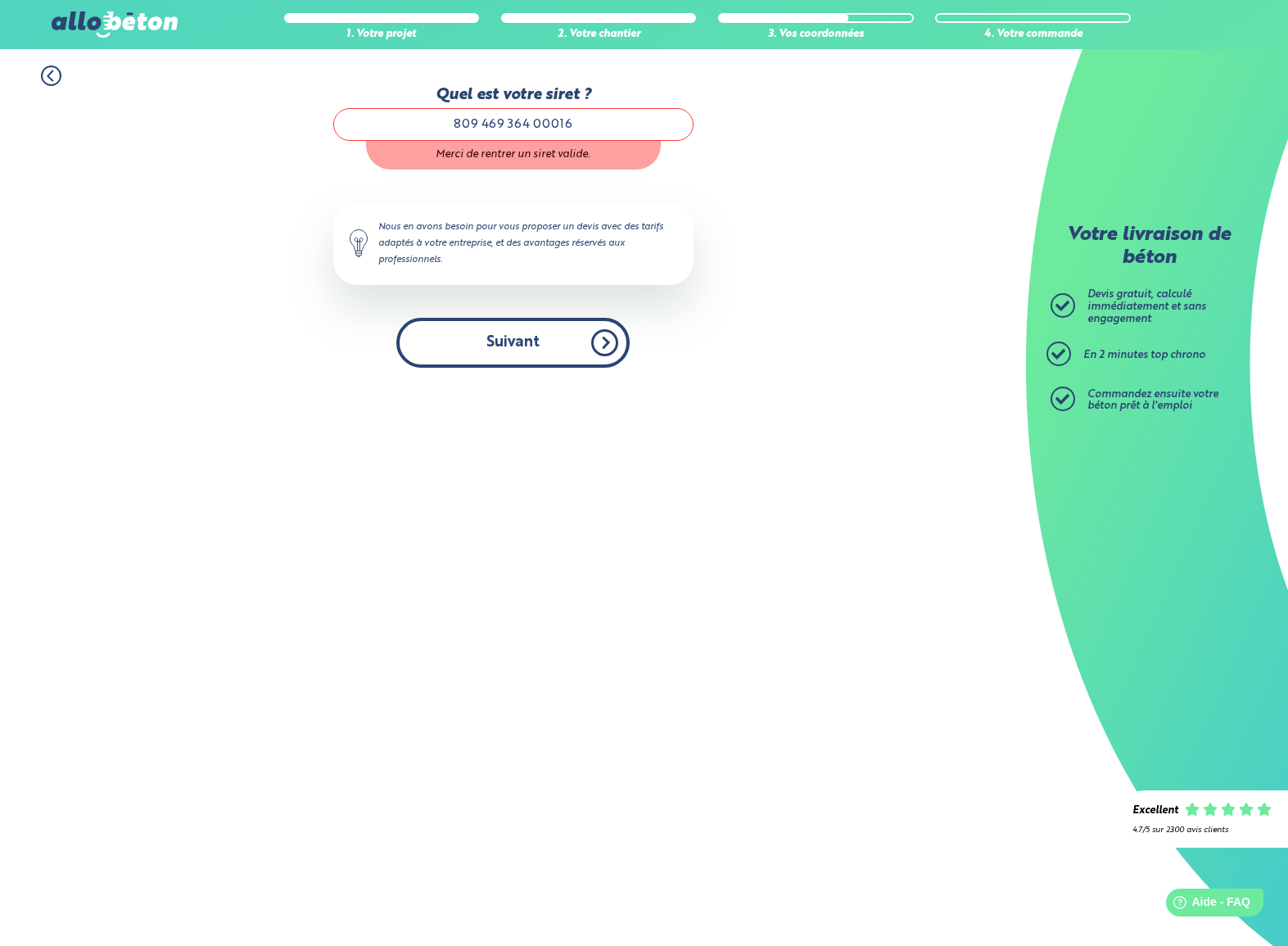
click at [566, 328] on button "Suivant" at bounding box center [513, 343] width 233 height 50
type input "80946936400016"
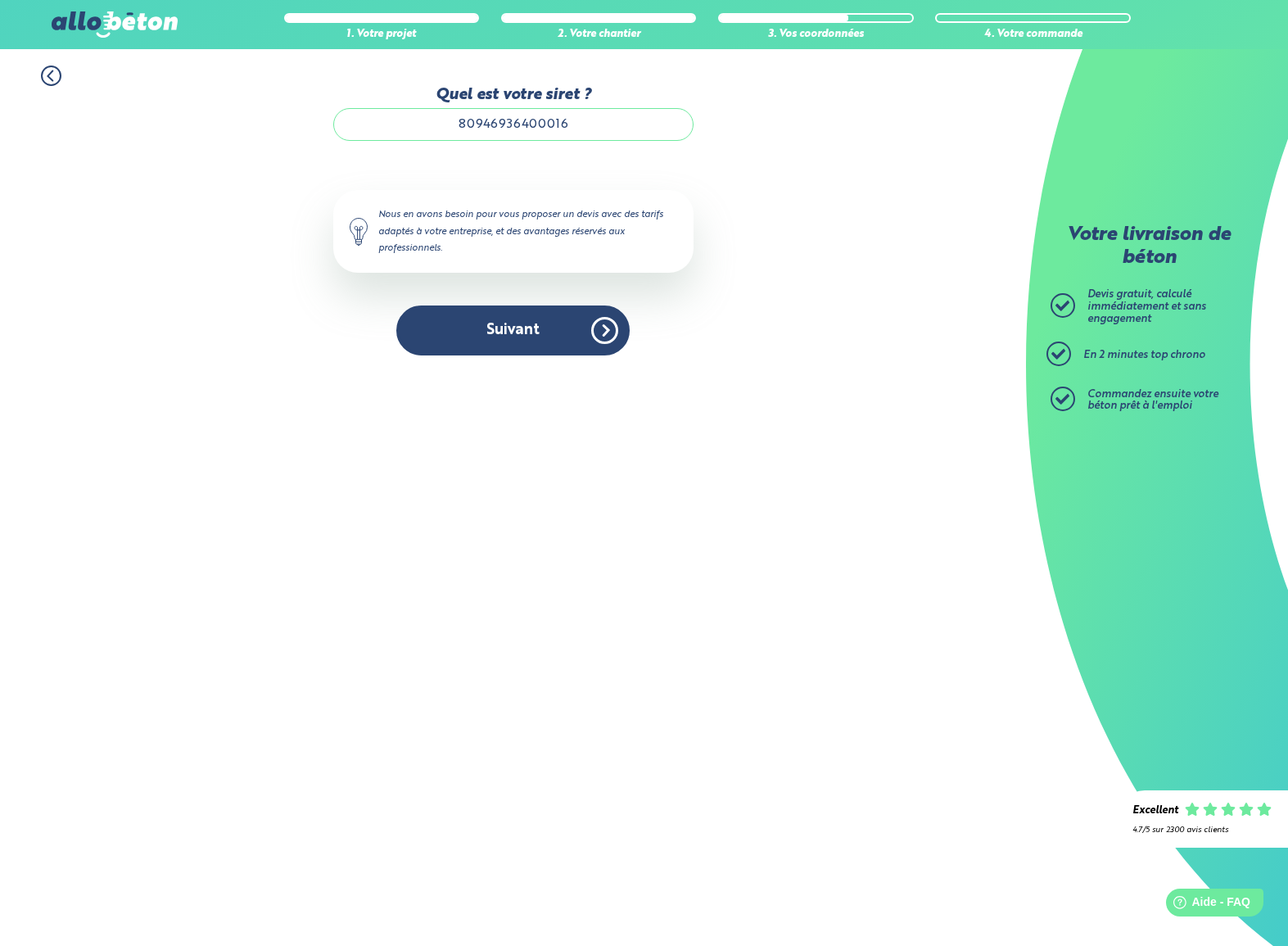
drag, startPoint x: 718, startPoint y: 255, endPoint x: 742, endPoint y: 265, distance: 26.0
click at [740, 263] on div "1. Votre projet 2. Votre chantier 3. Vos coordonnées 4. Votre commande Quel est…" at bounding box center [513, 211] width 1026 height 323
click at [575, 343] on button "Suivant" at bounding box center [513, 330] width 233 height 50
click at [55, 81] on icon at bounding box center [51, 75] width 20 height 20
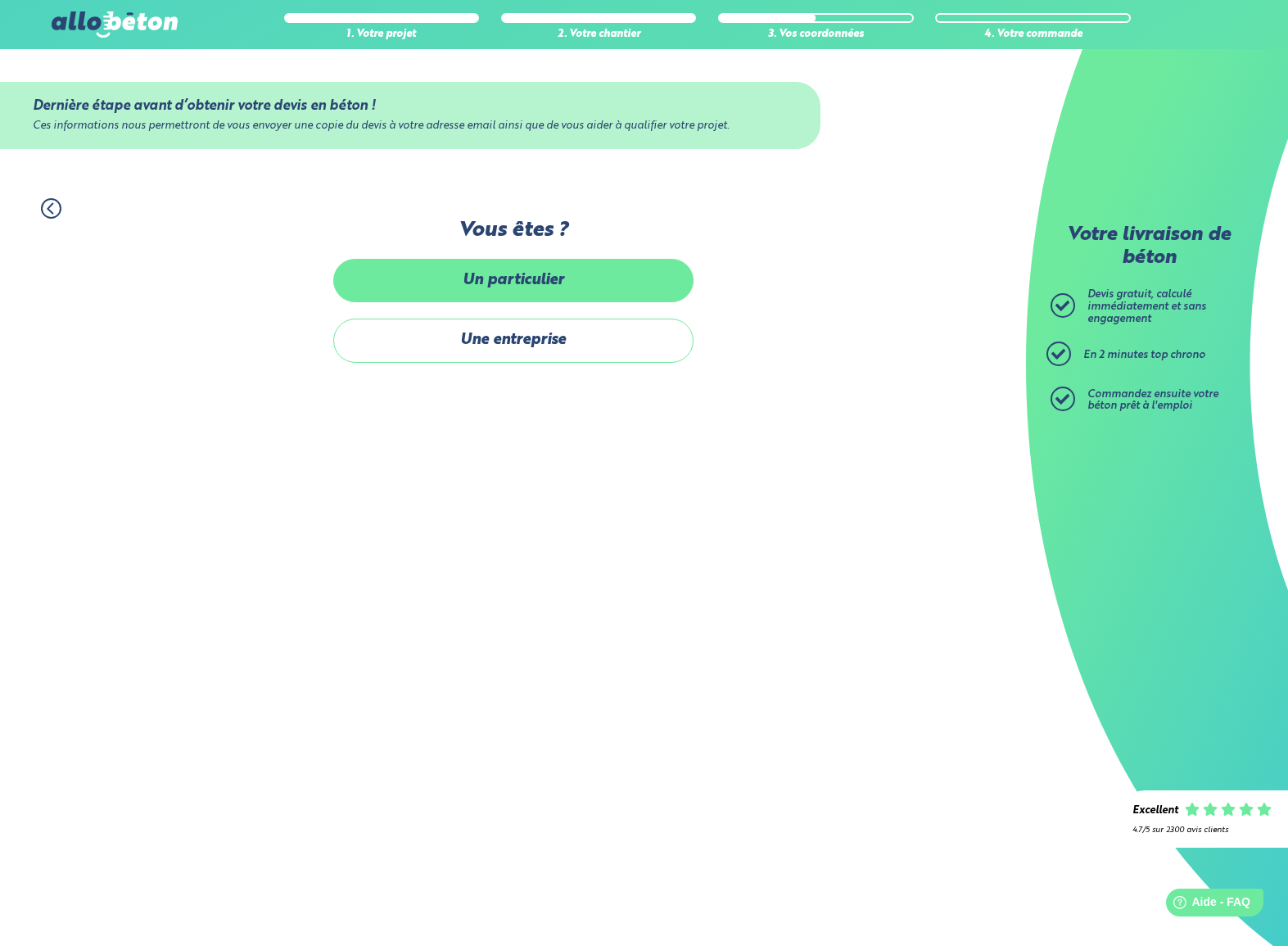
click at [595, 289] on label "Un particulier" at bounding box center [513, 280] width 360 height 43
click at [0, 0] on input "Un particulier" at bounding box center [0, 0] width 0 height 0
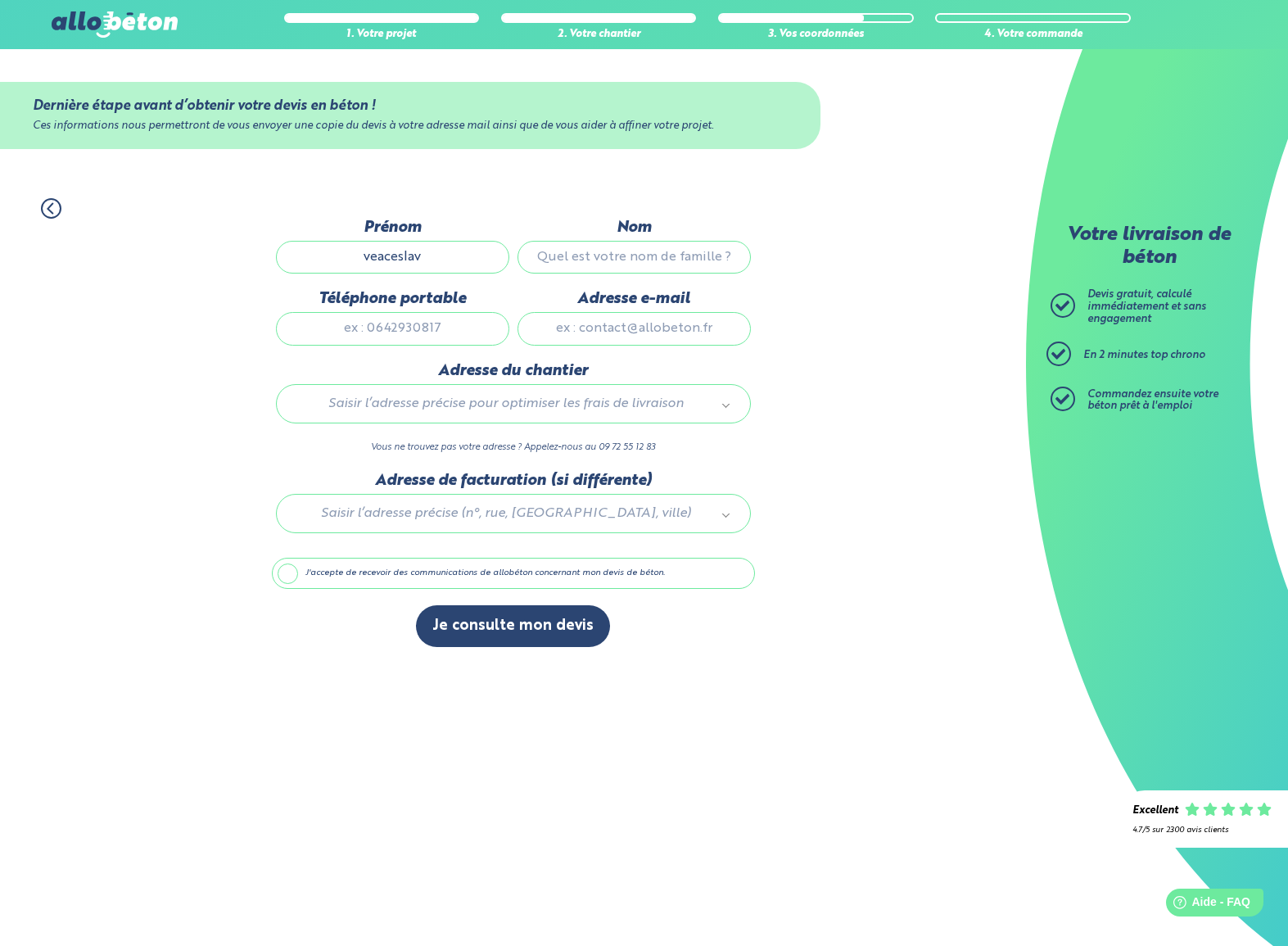
type input "veaceslav"
type input "raevschi"
type input "0753773118"
type input "[EMAIL_ADDRESS][DOMAIN_NAME]"
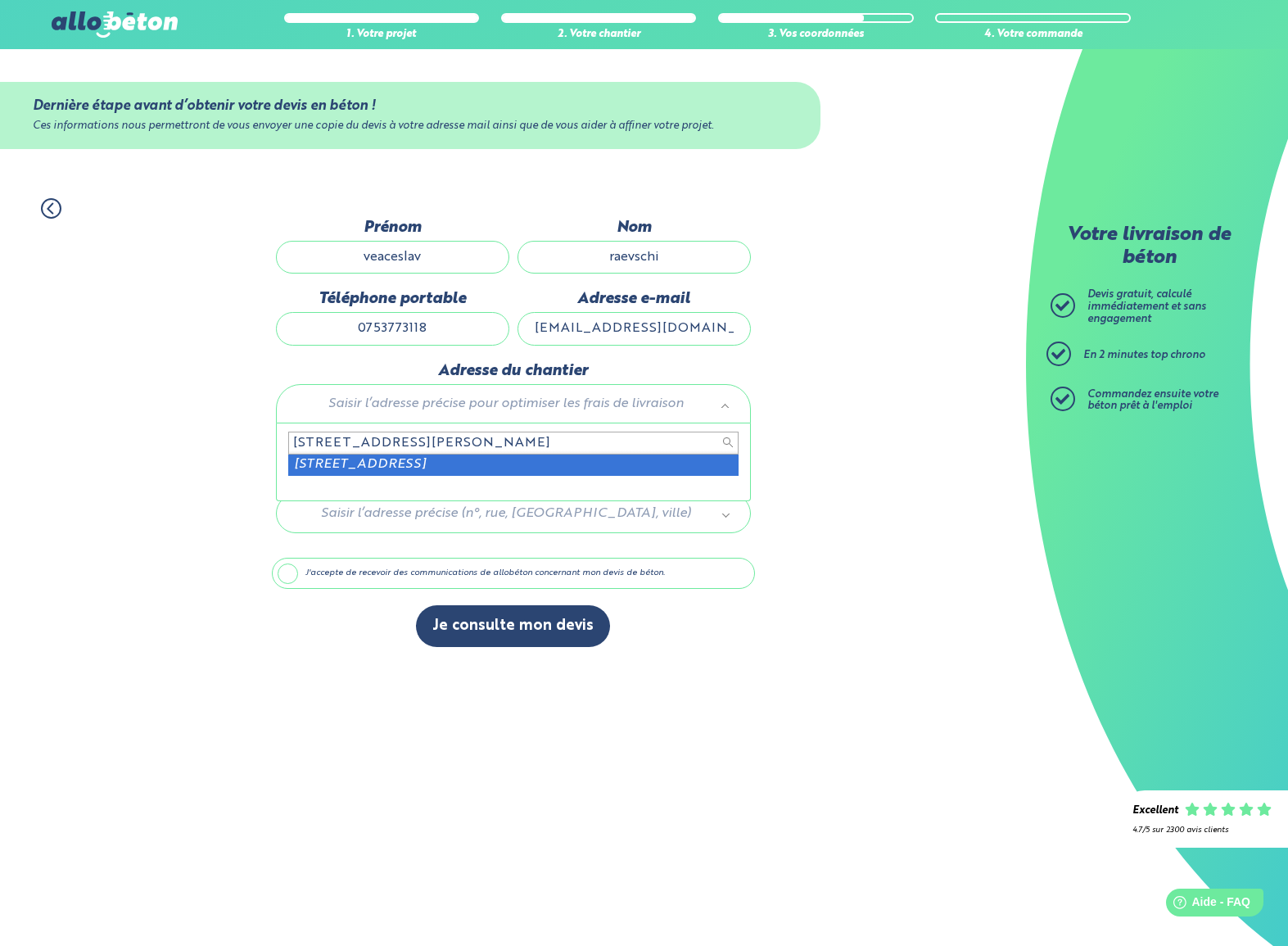
type input "[STREET_ADDRESS][PERSON_NAME]"
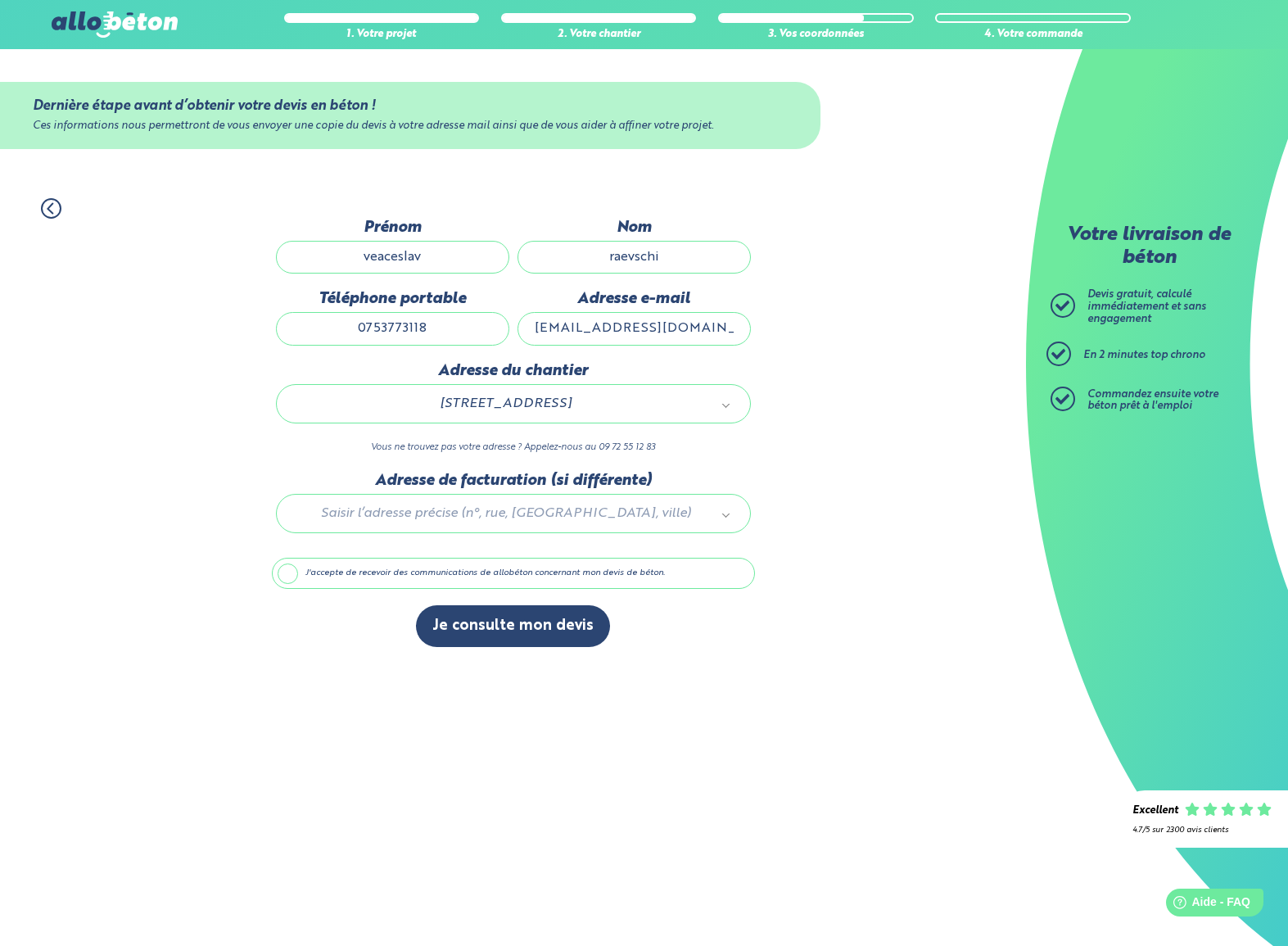
drag, startPoint x: 289, startPoint y: 575, endPoint x: 309, endPoint y: 575, distance: 20.0
click at [289, 575] on label "J'accepte de recevoir des communications de allobéton concernant mon devis de b…" at bounding box center [514, 573] width 483 height 31
click at [0, 0] on input "J'accepte de recevoir des communications de allobéton concernant mon devis de b…" at bounding box center [0, 0] width 0 height 0
drag, startPoint x: 526, startPoint y: 626, endPoint x: 614, endPoint y: 636, distance: 88.6
click at [526, 626] on button "Je consulte mon devis" at bounding box center [513, 626] width 194 height 42
